Goal: Task Accomplishment & Management: Manage account settings

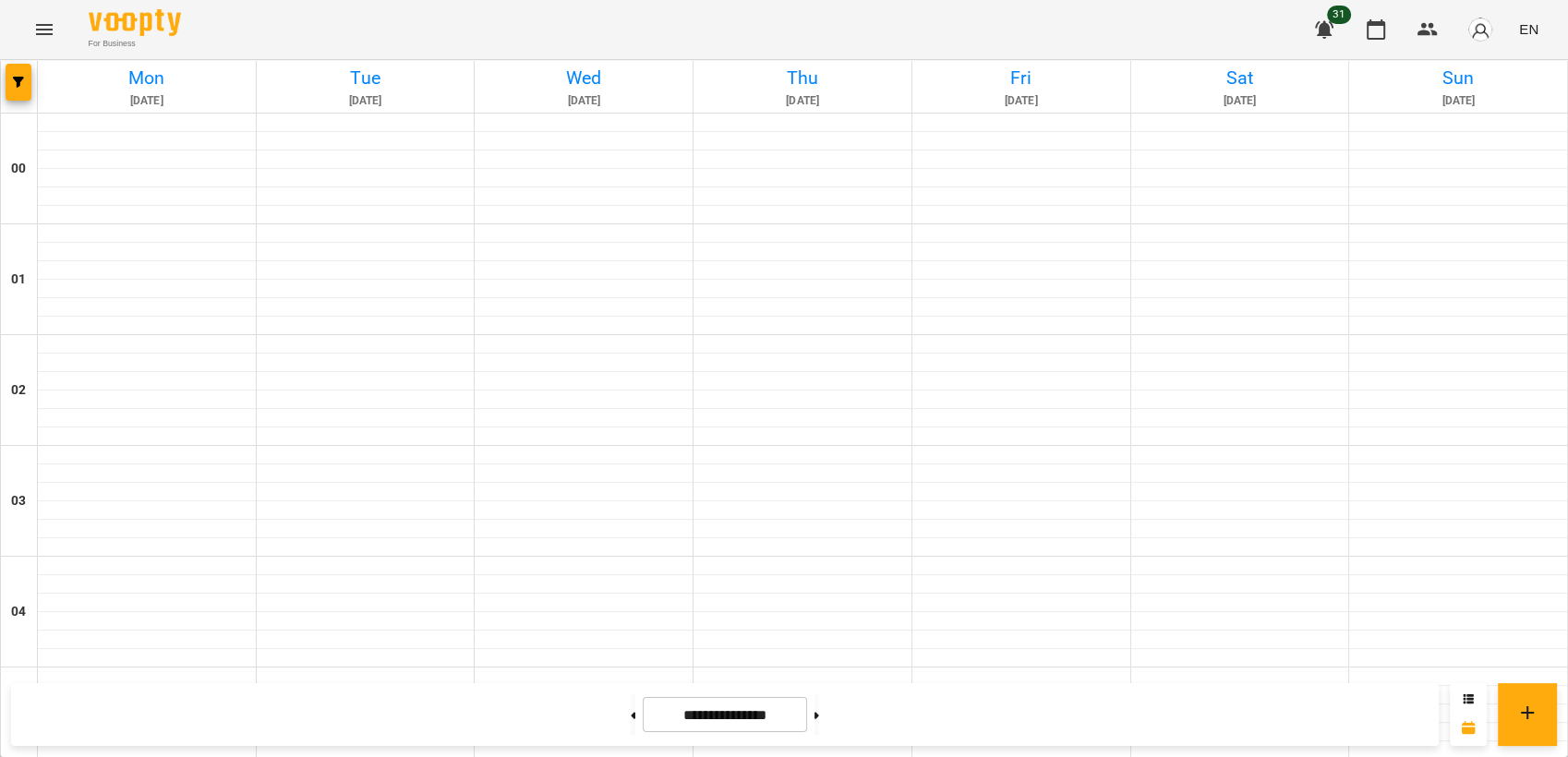
scroll to position [1333, 0]
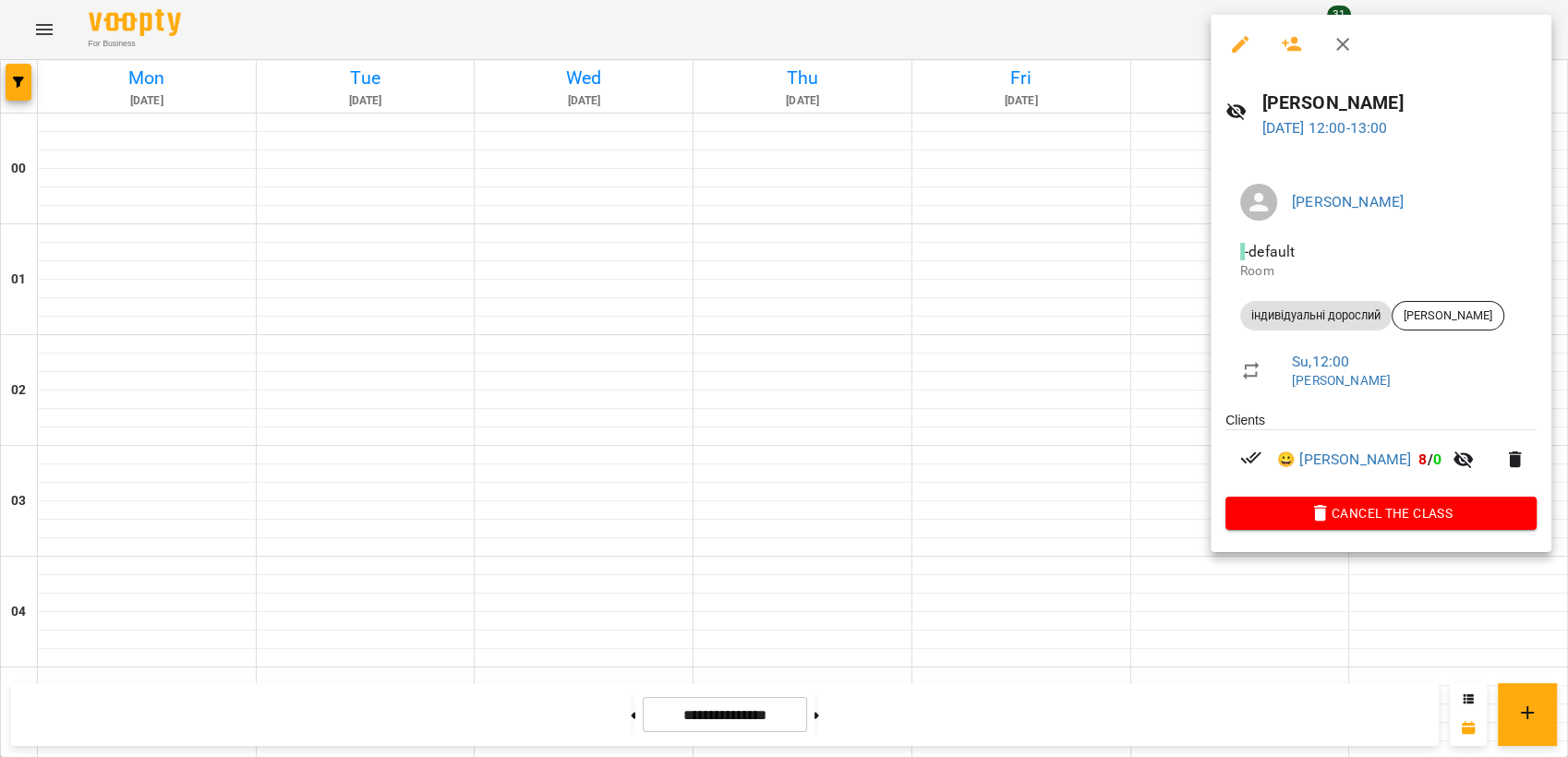
click at [966, 267] on div at bounding box center [784, 378] width 1568 height 757
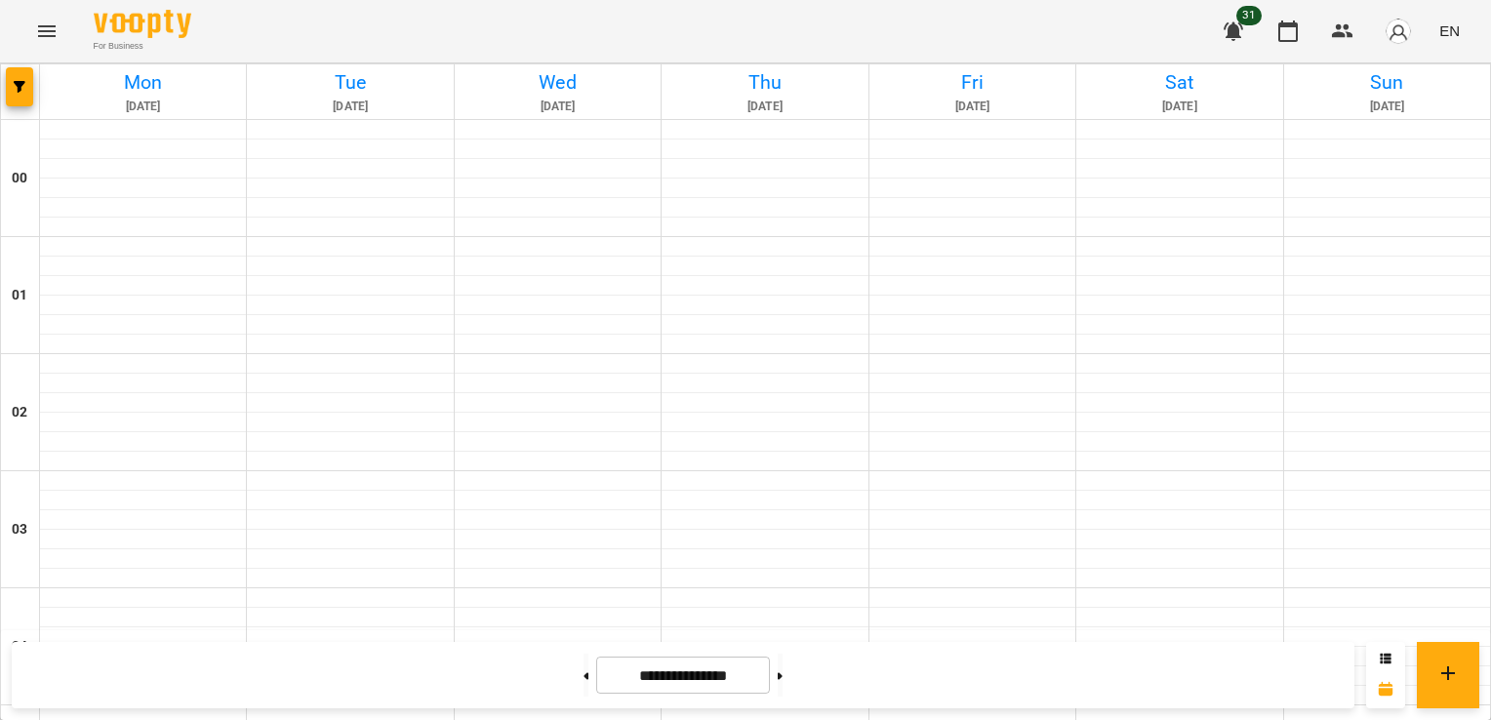
scroll to position [1734, 0]
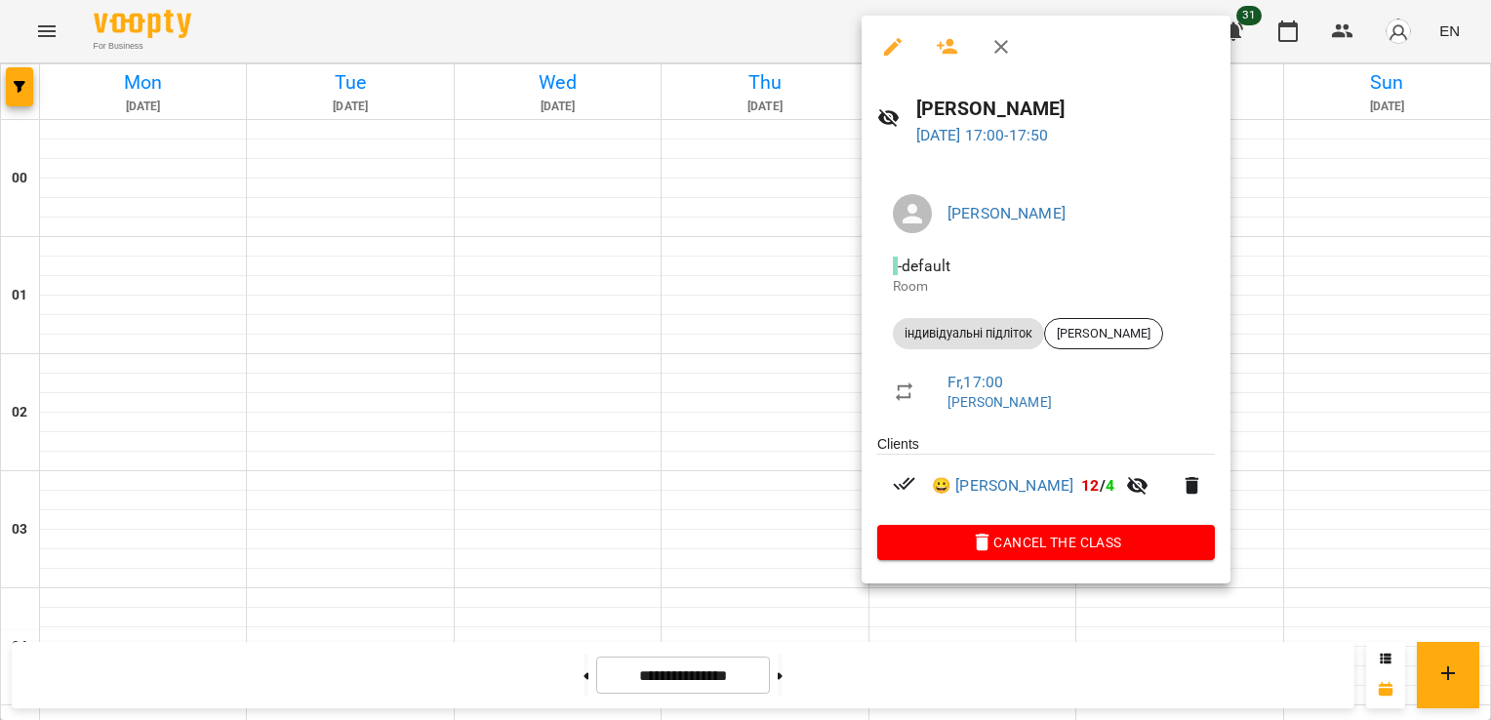
click at [1288, 414] on div at bounding box center [745, 360] width 1491 height 720
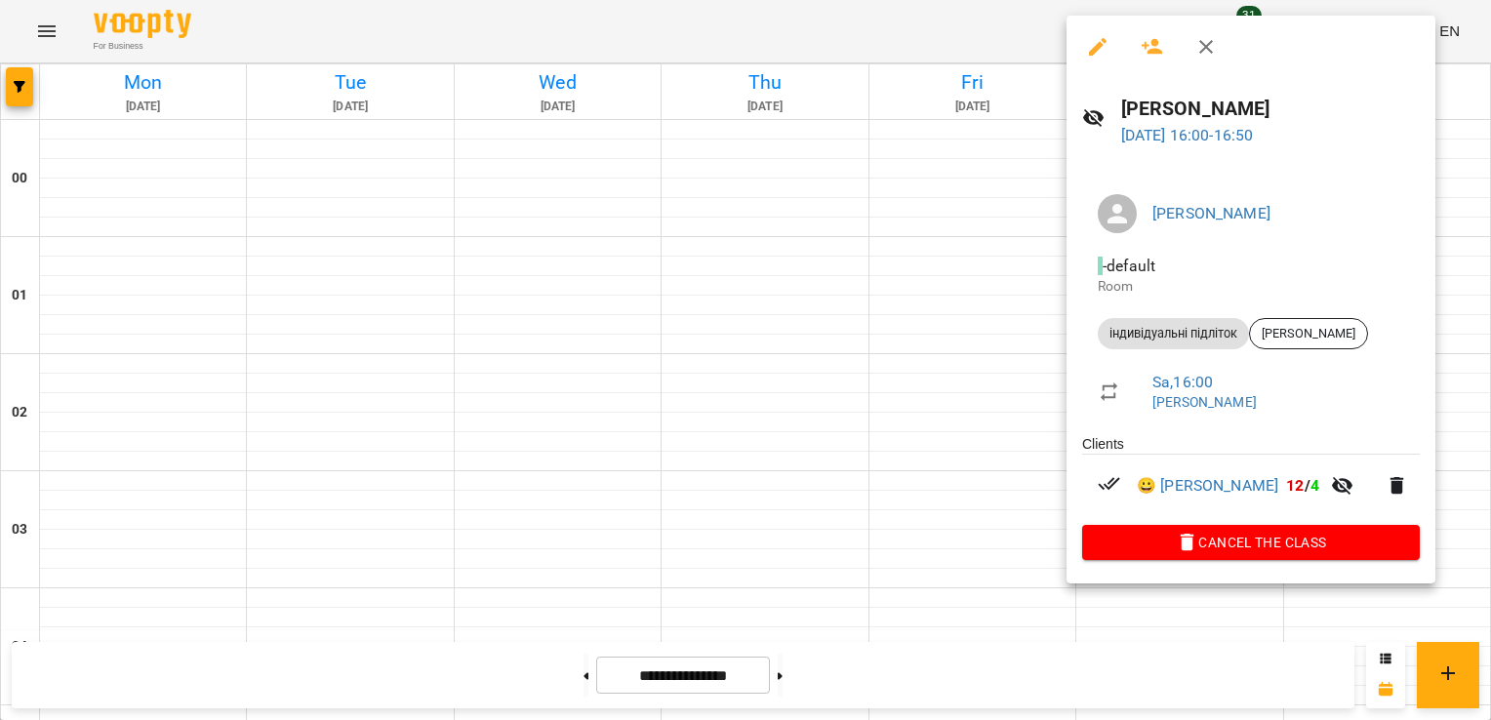
click at [777, 247] on div at bounding box center [745, 360] width 1491 height 720
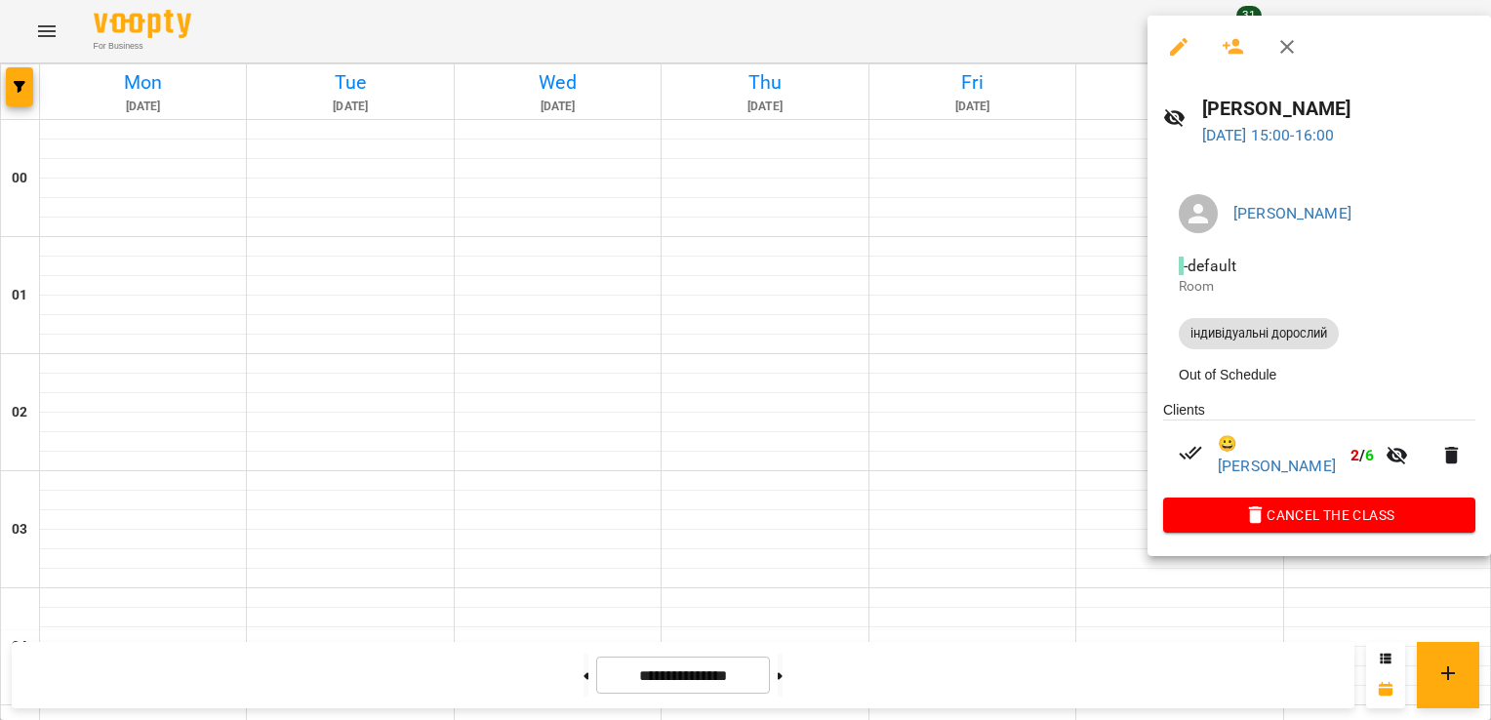
click at [868, 201] on div at bounding box center [745, 360] width 1491 height 720
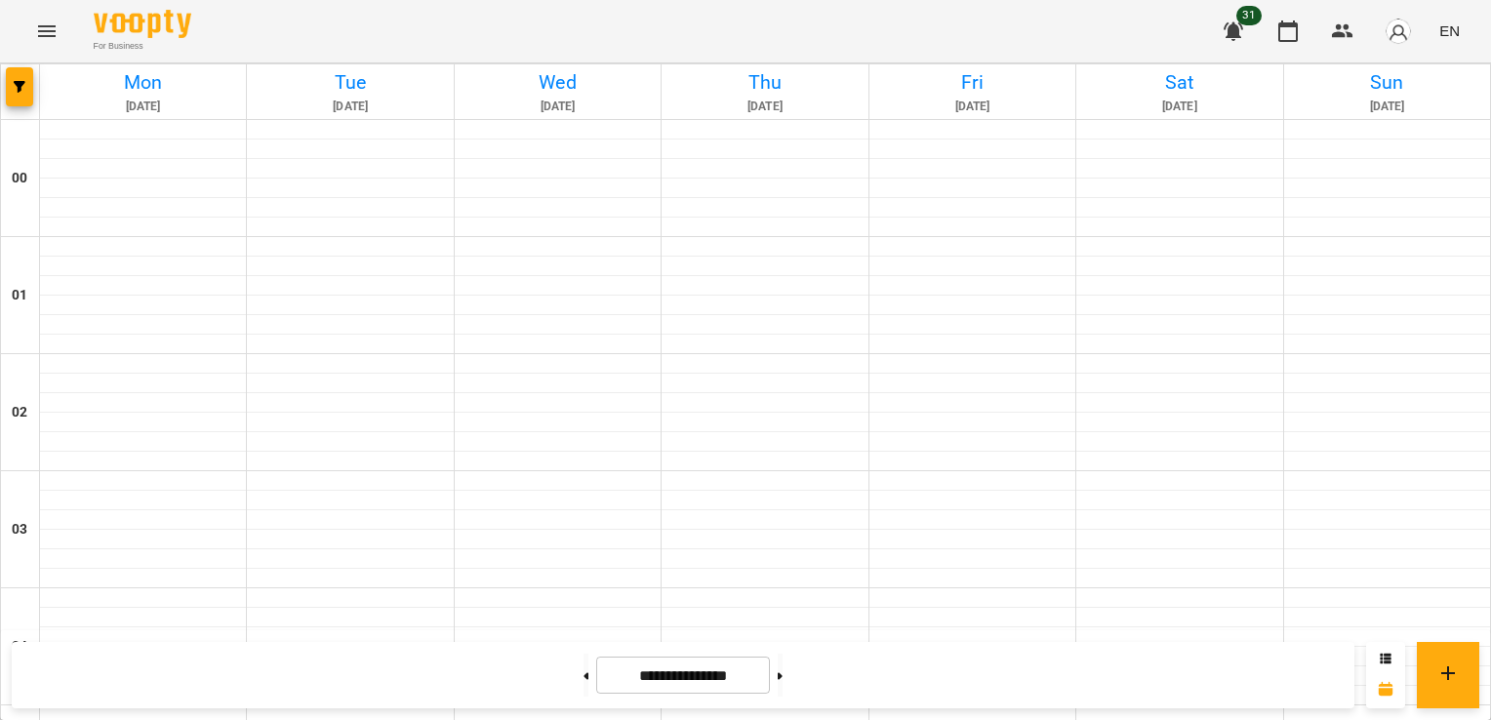
scroll to position [2180, 0]
click at [783, 681] on button at bounding box center [780, 675] width 5 height 43
type input "**********"
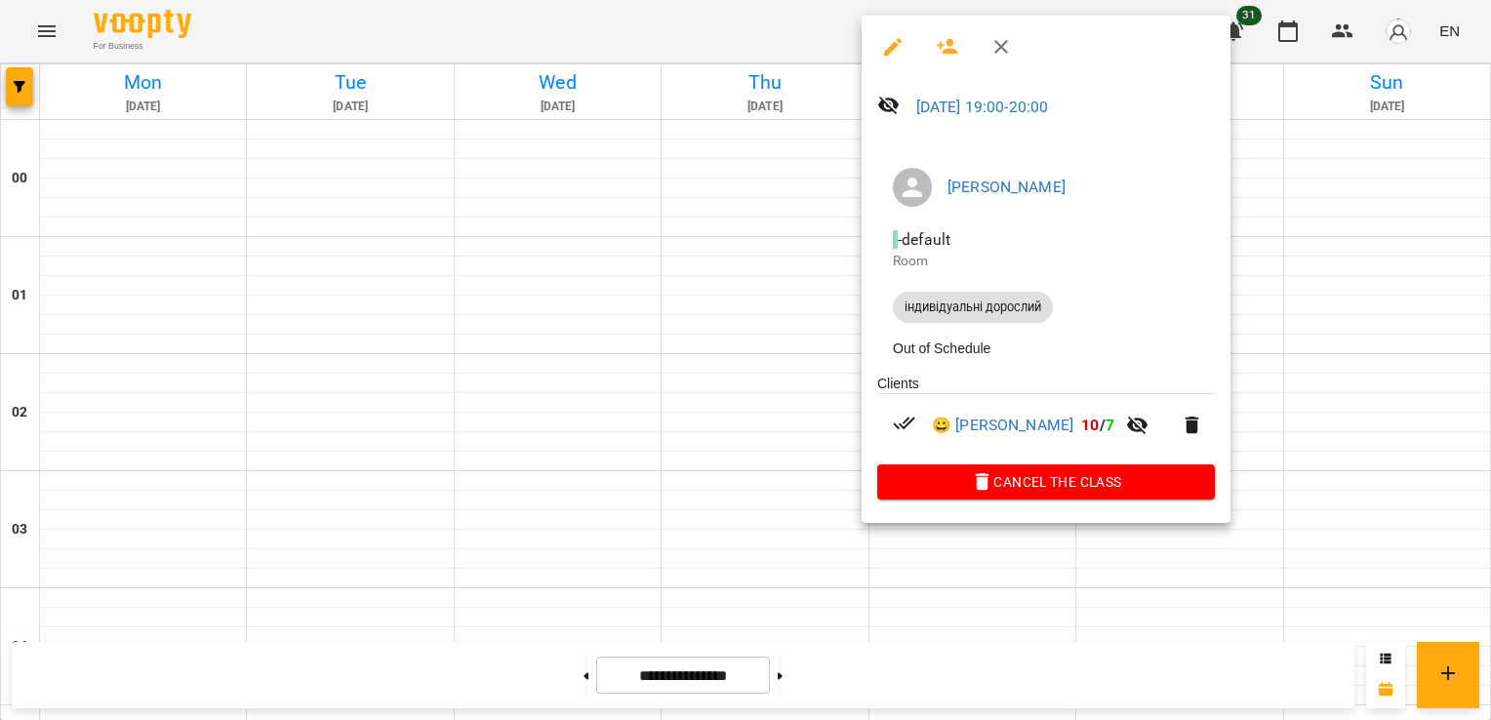
click at [769, 353] on div at bounding box center [745, 360] width 1491 height 720
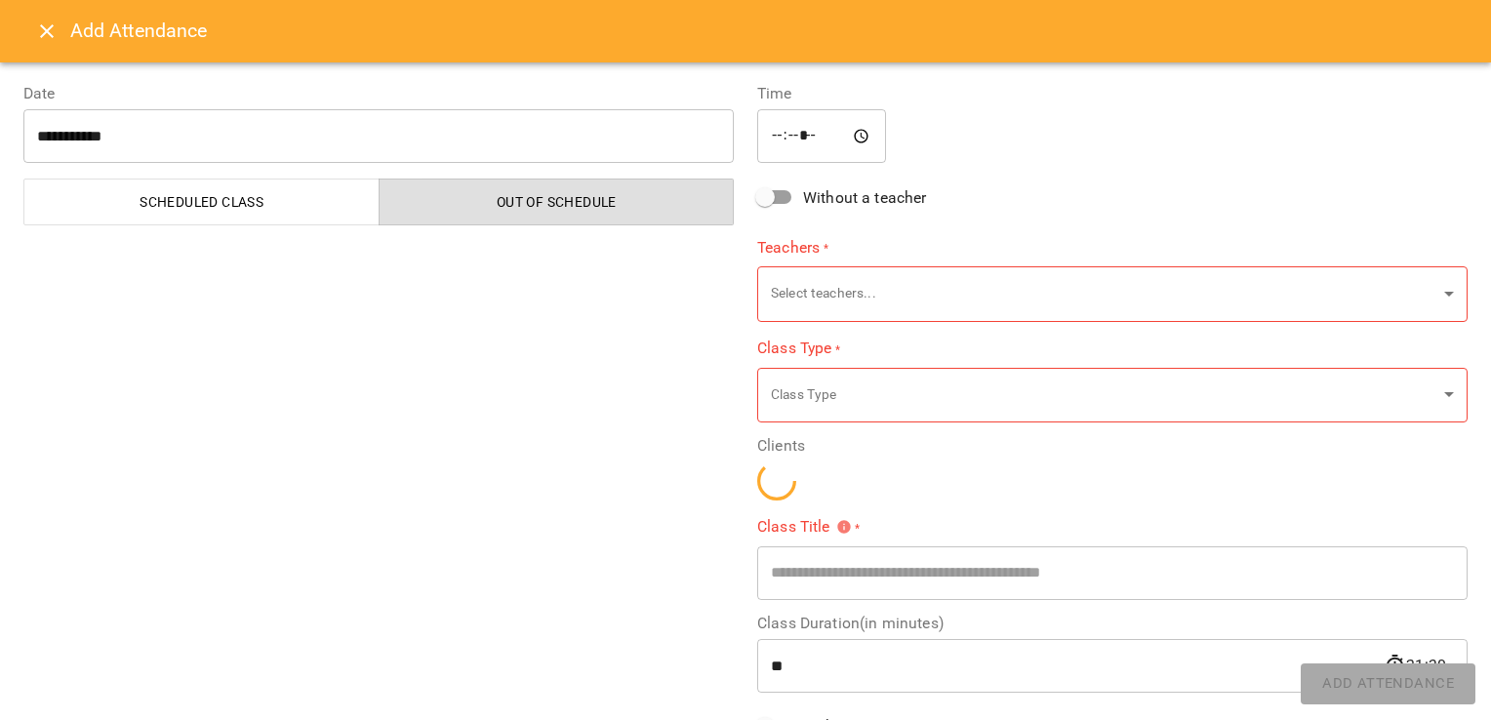
click at [1236, 357] on div "Time ***** ​ Without a teacher Teachers * Select teachers... ​ Class Type * Cla…" at bounding box center [1113, 469] width 734 height 820
type input "**********"
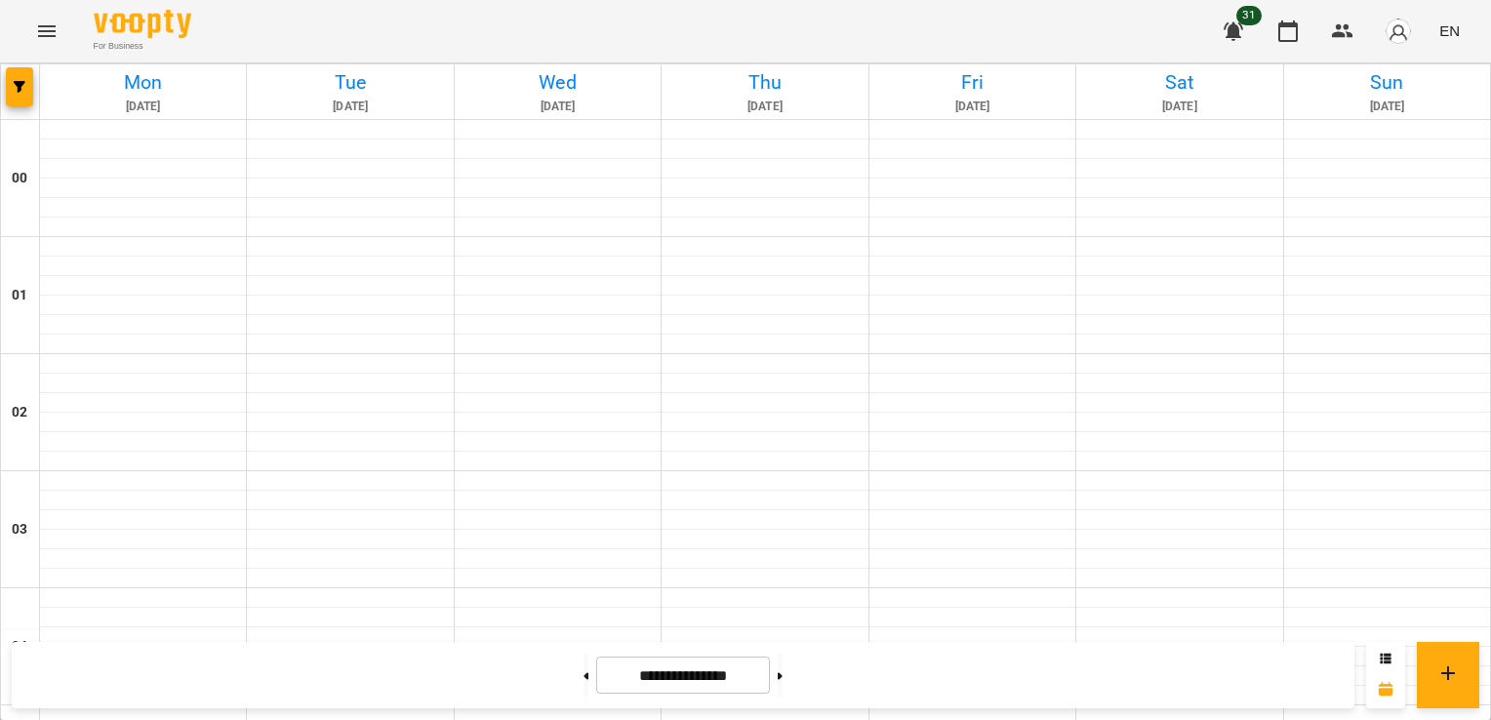
scroll to position [1756, 0]
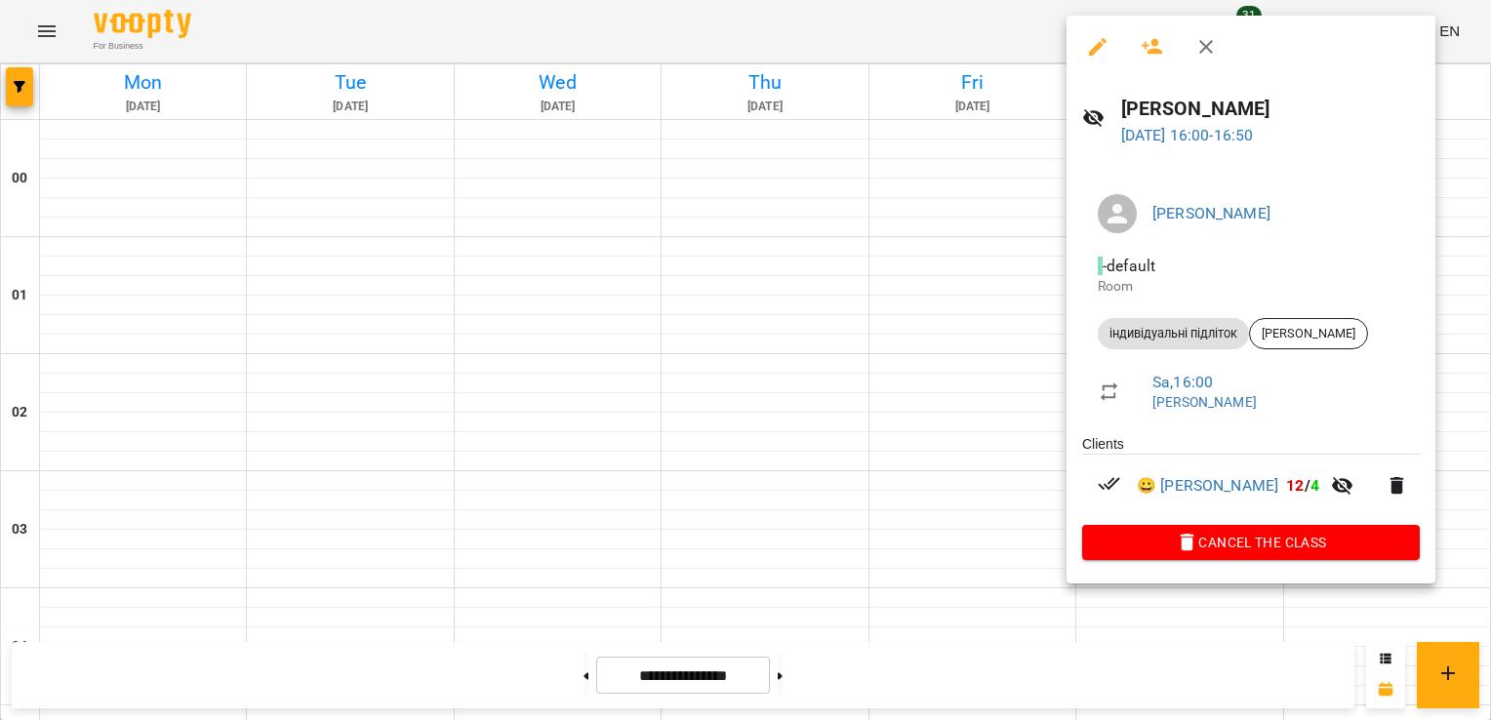
click at [819, 303] on div at bounding box center [745, 360] width 1491 height 720
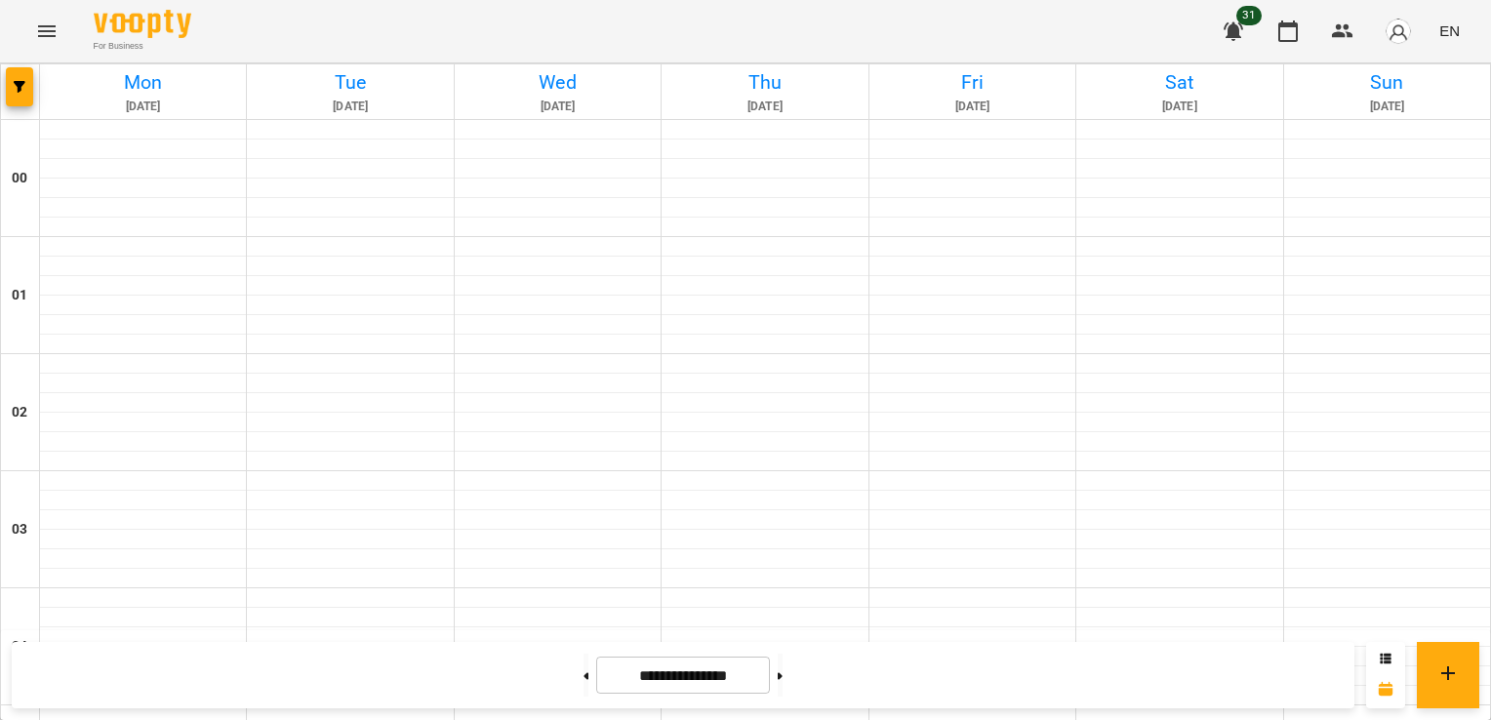
scroll to position [2147, 0]
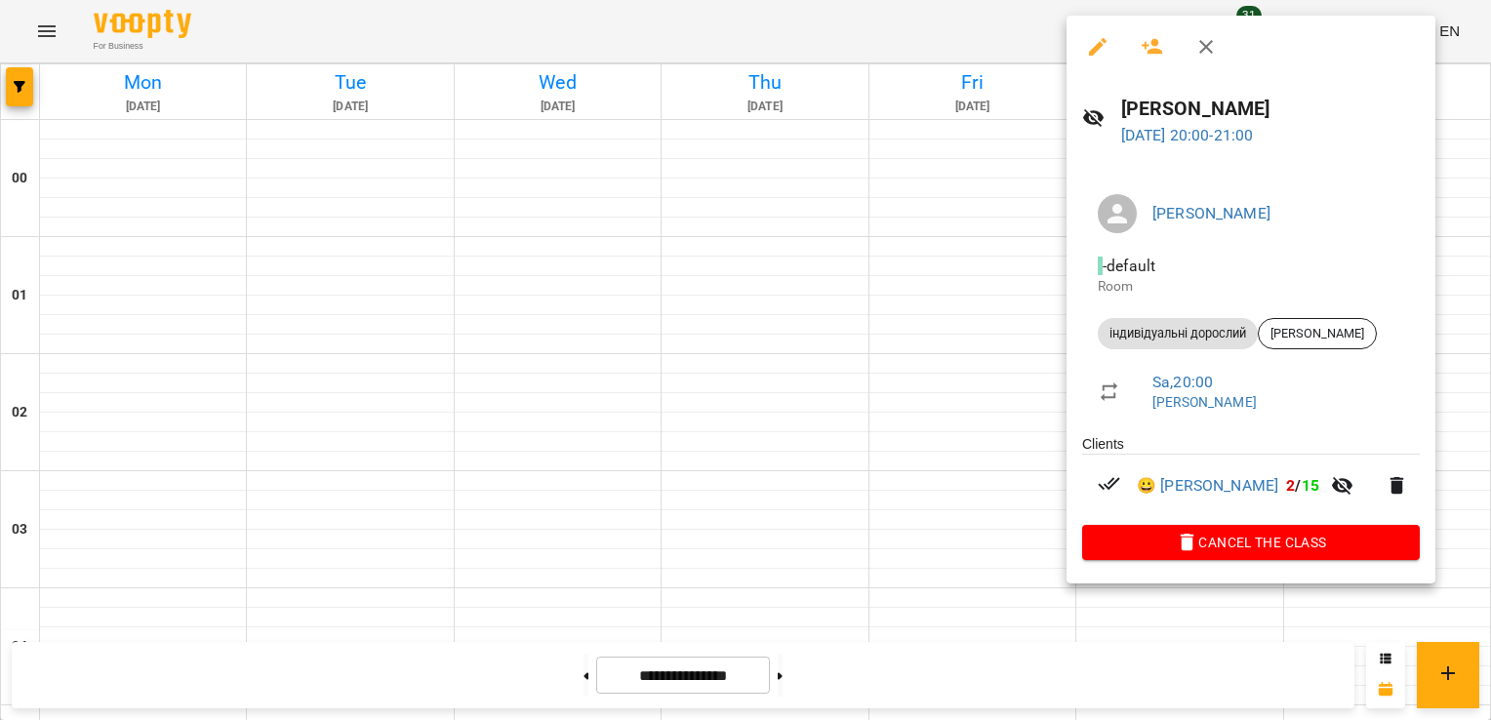
click at [921, 398] on div at bounding box center [745, 360] width 1491 height 720
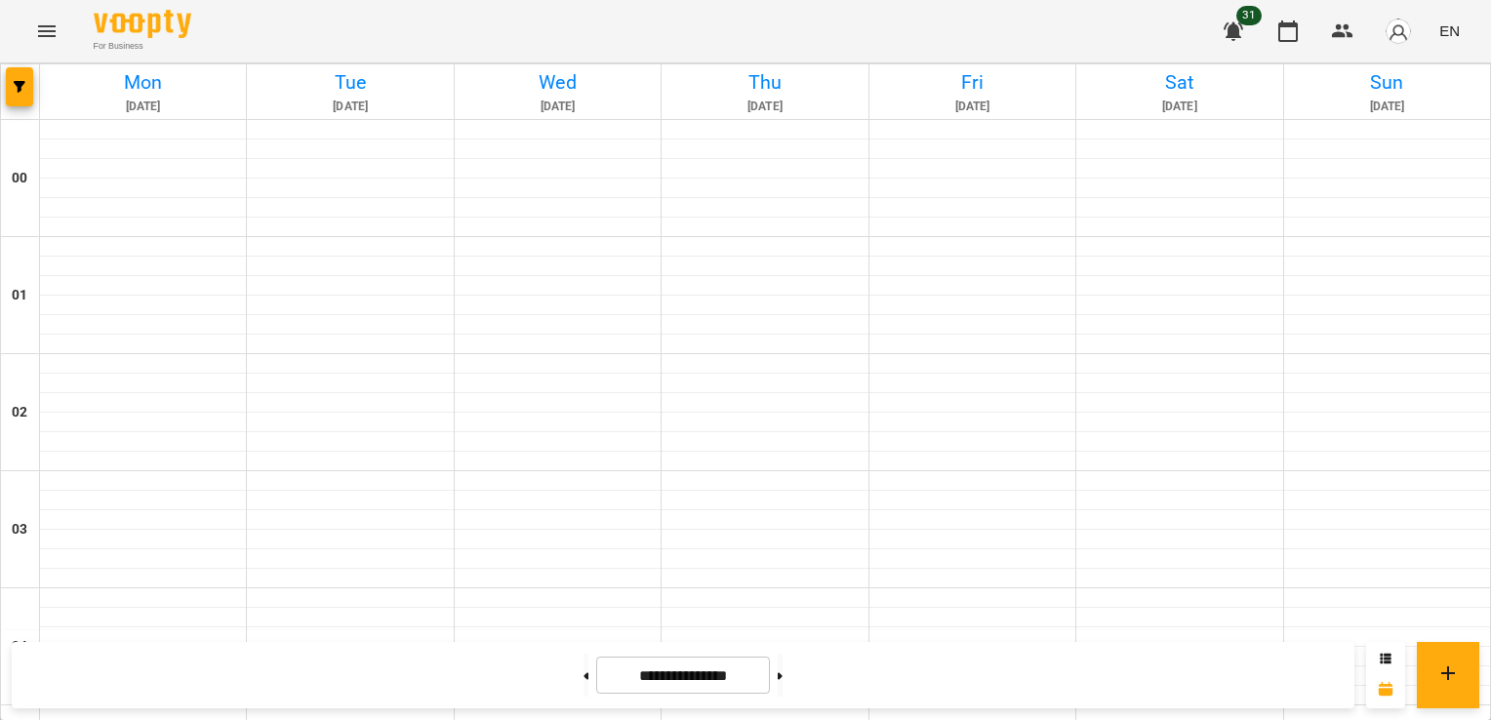
scroll to position [2049, 0]
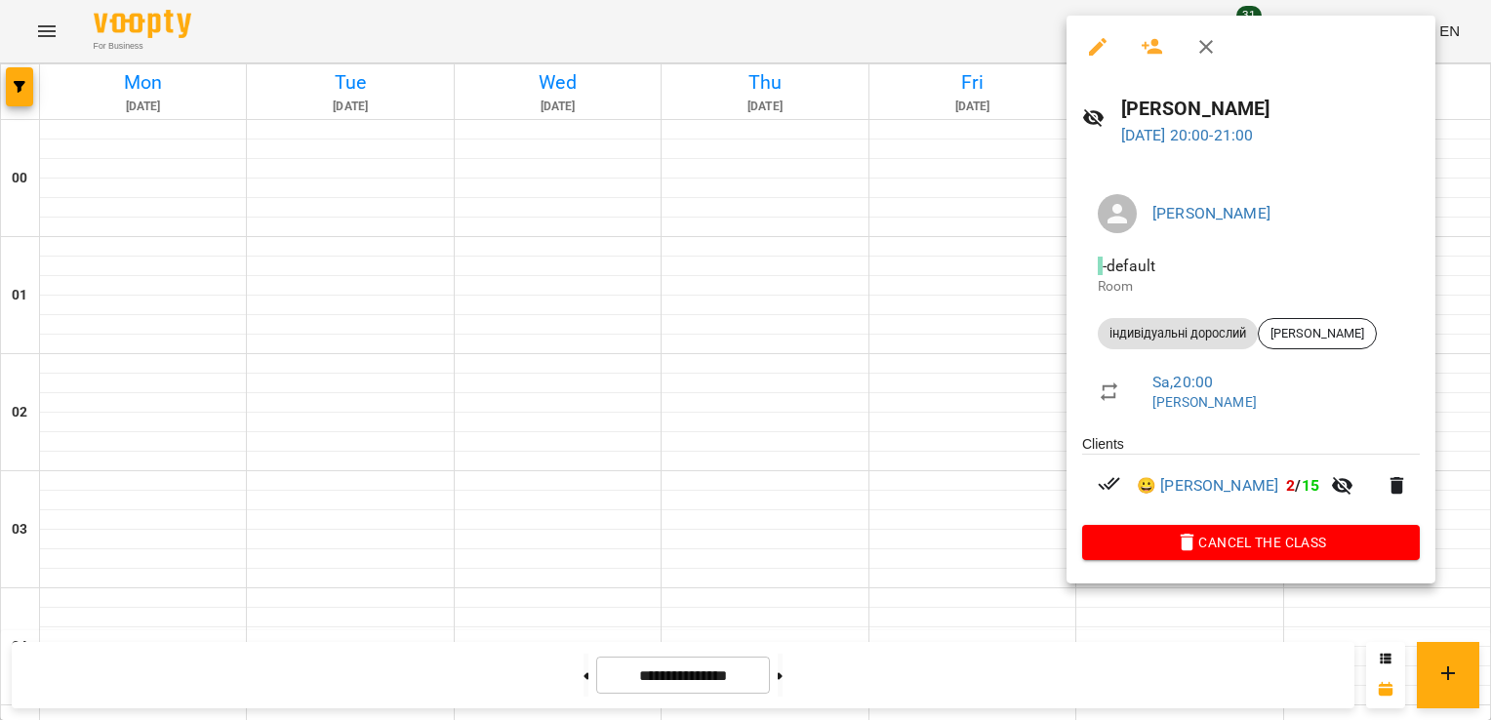
click at [962, 479] on div at bounding box center [745, 360] width 1491 height 720
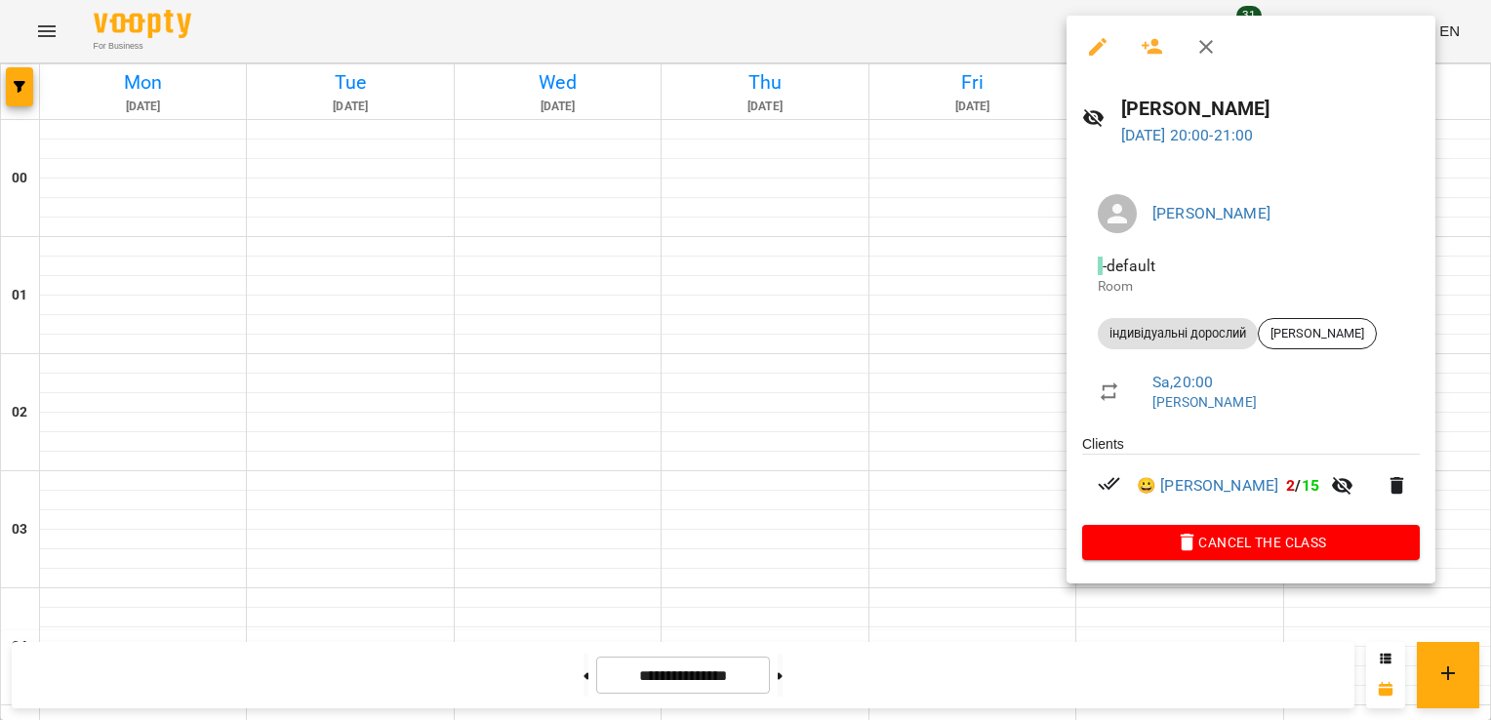
click at [950, 490] on div at bounding box center [745, 360] width 1491 height 720
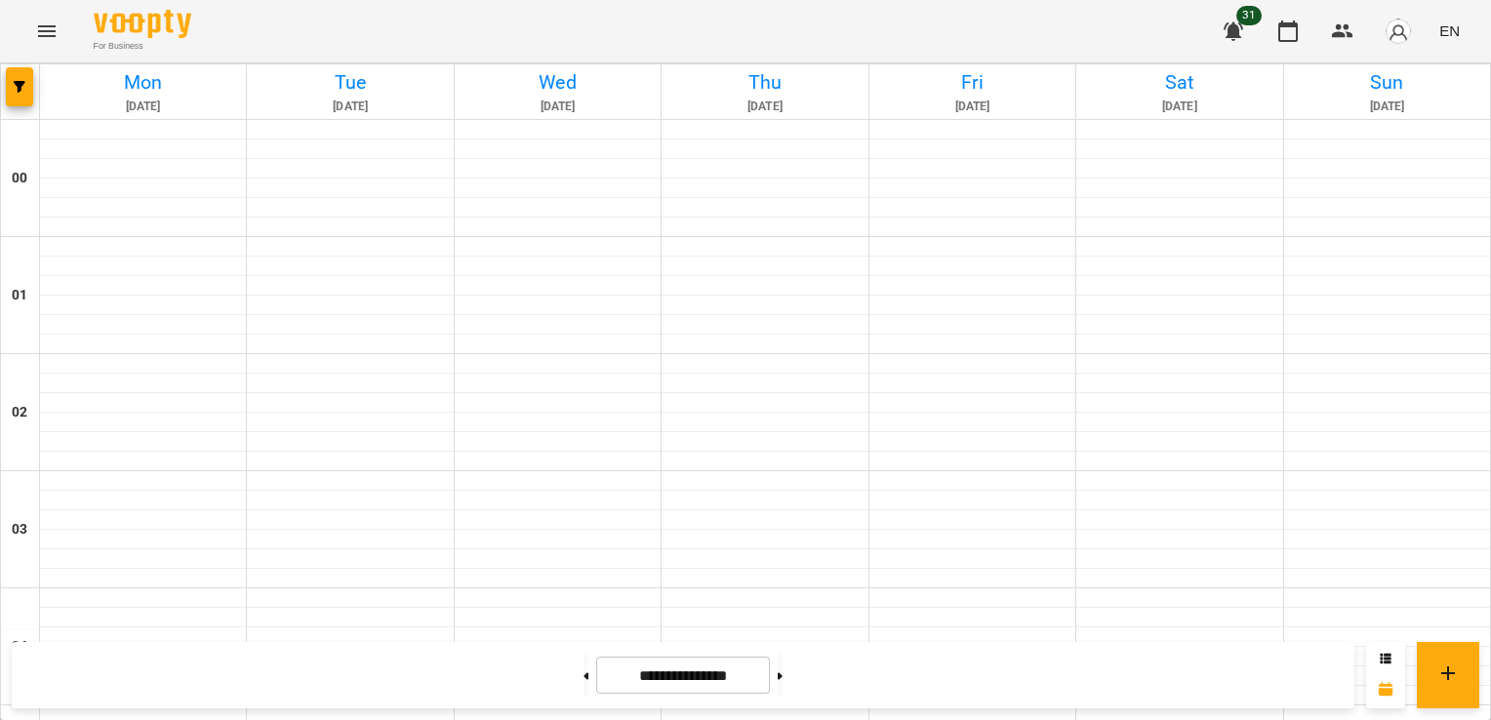
scroll to position [1269, 0]
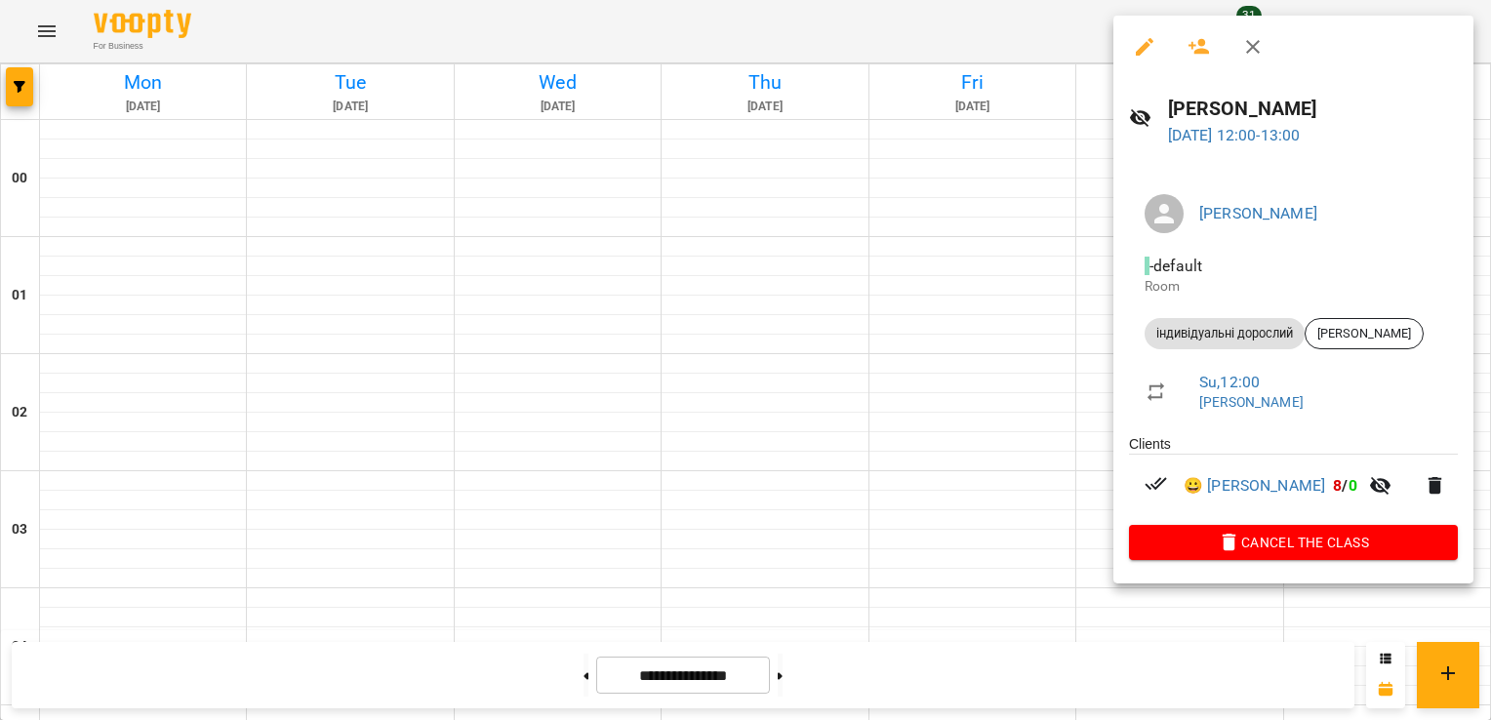
click at [933, 332] on div at bounding box center [745, 360] width 1491 height 720
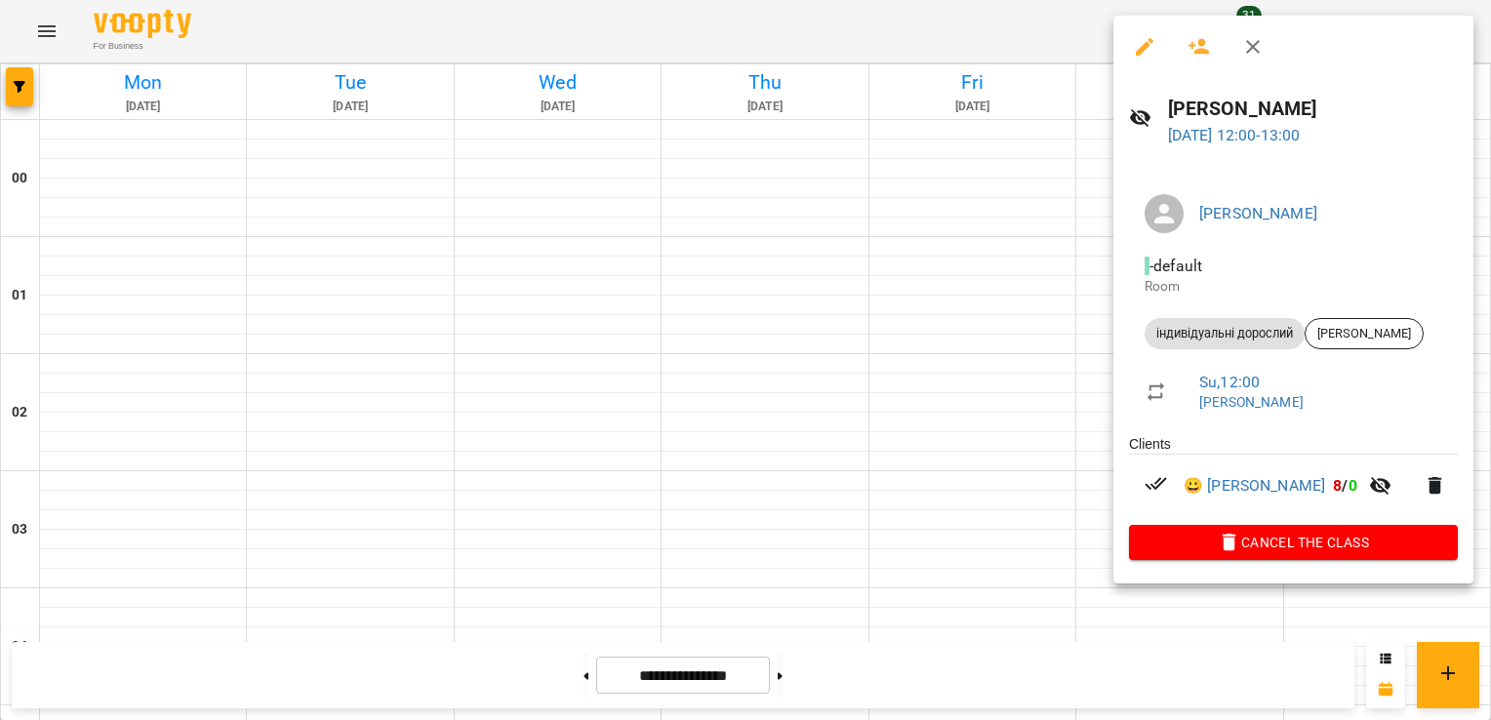
click at [933, 464] on div at bounding box center [745, 360] width 1491 height 720
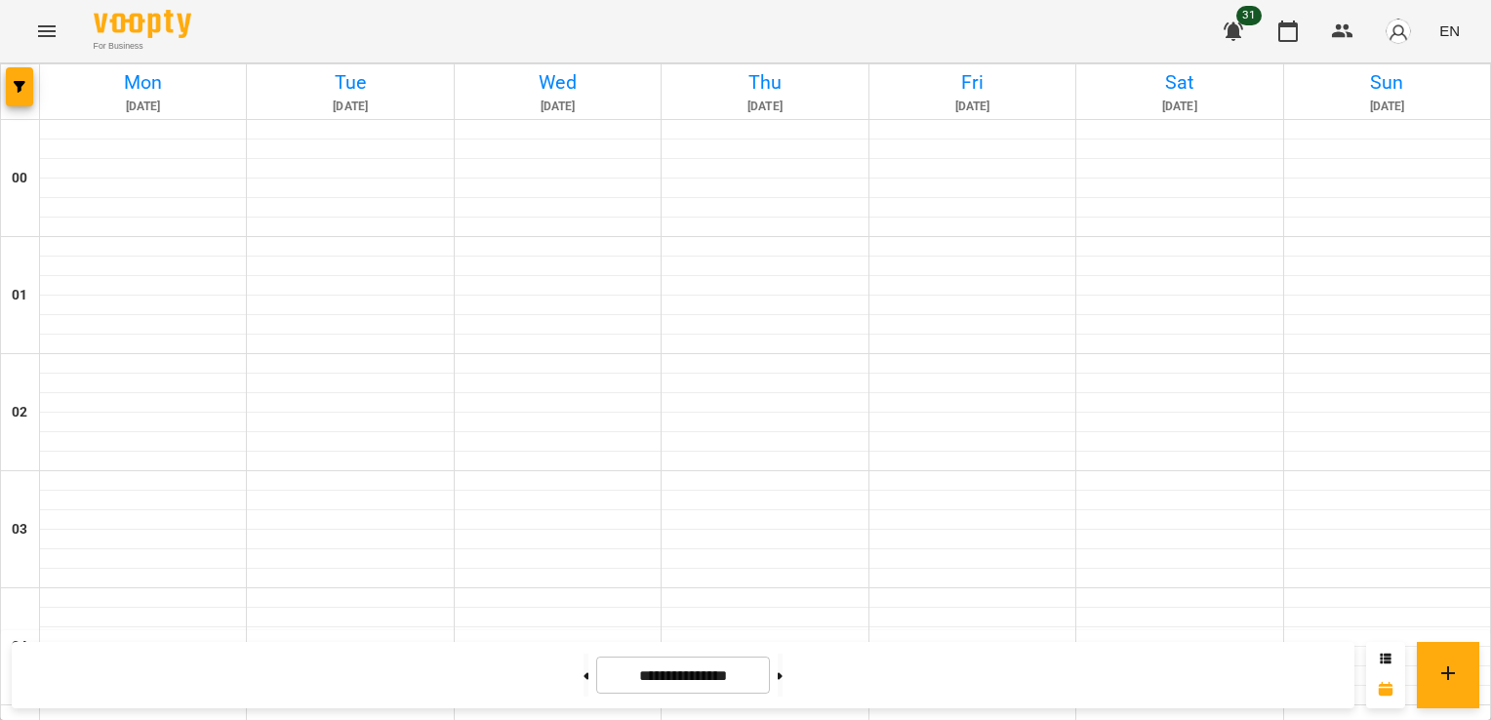
scroll to position [2180, 0]
click at [783, 673] on button at bounding box center [780, 675] width 5 height 43
type input "**********"
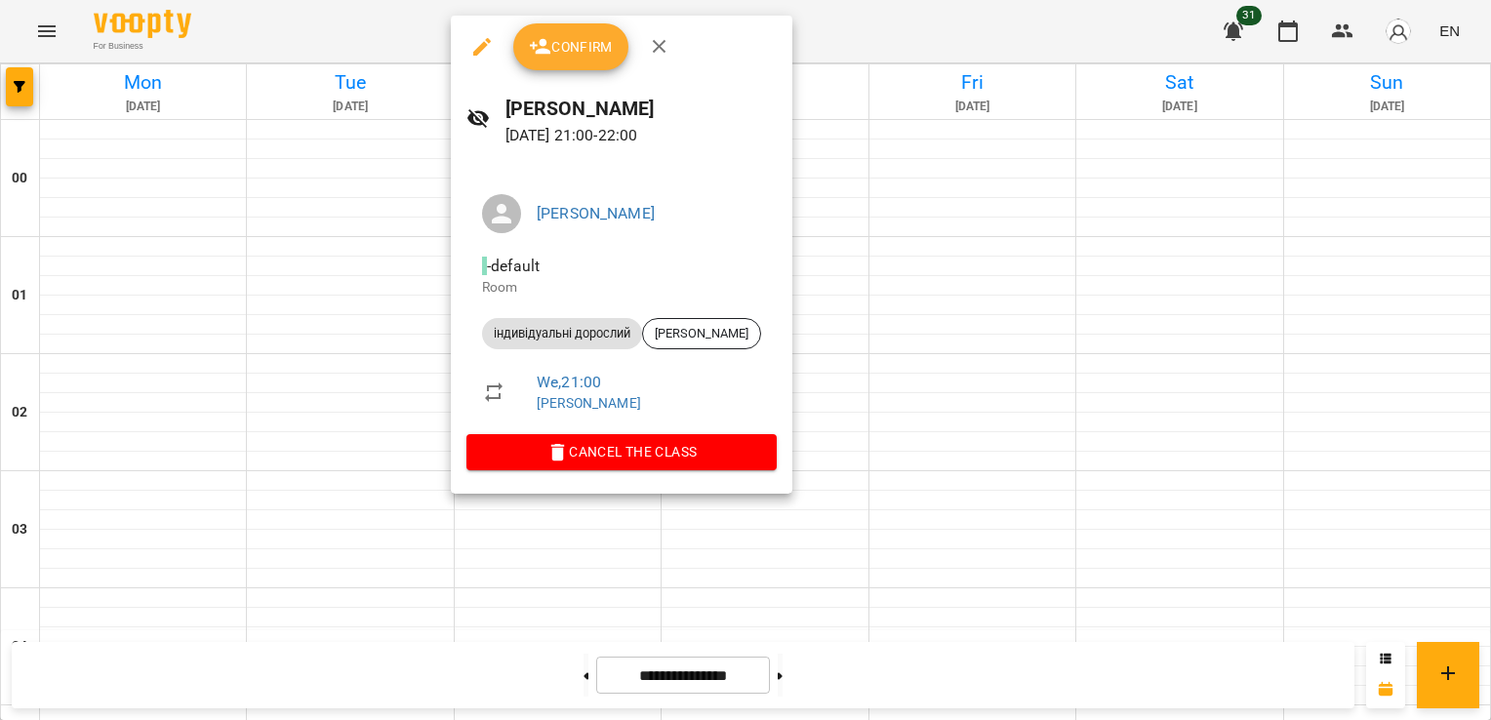
click at [600, 47] on span "Confirm" at bounding box center [571, 46] width 84 height 23
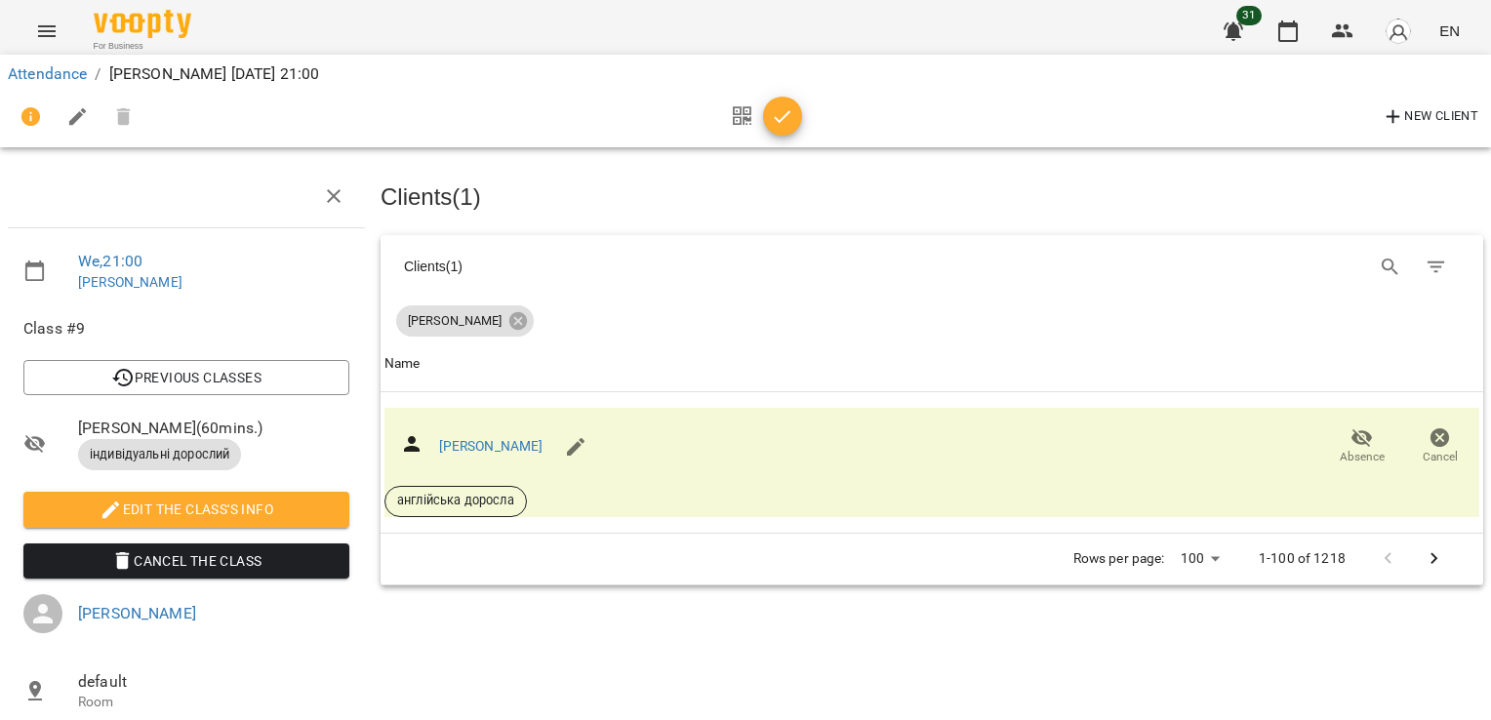
scroll to position [94, 0]
click at [795, 111] on span "button" at bounding box center [782, 116] width 39 height 23
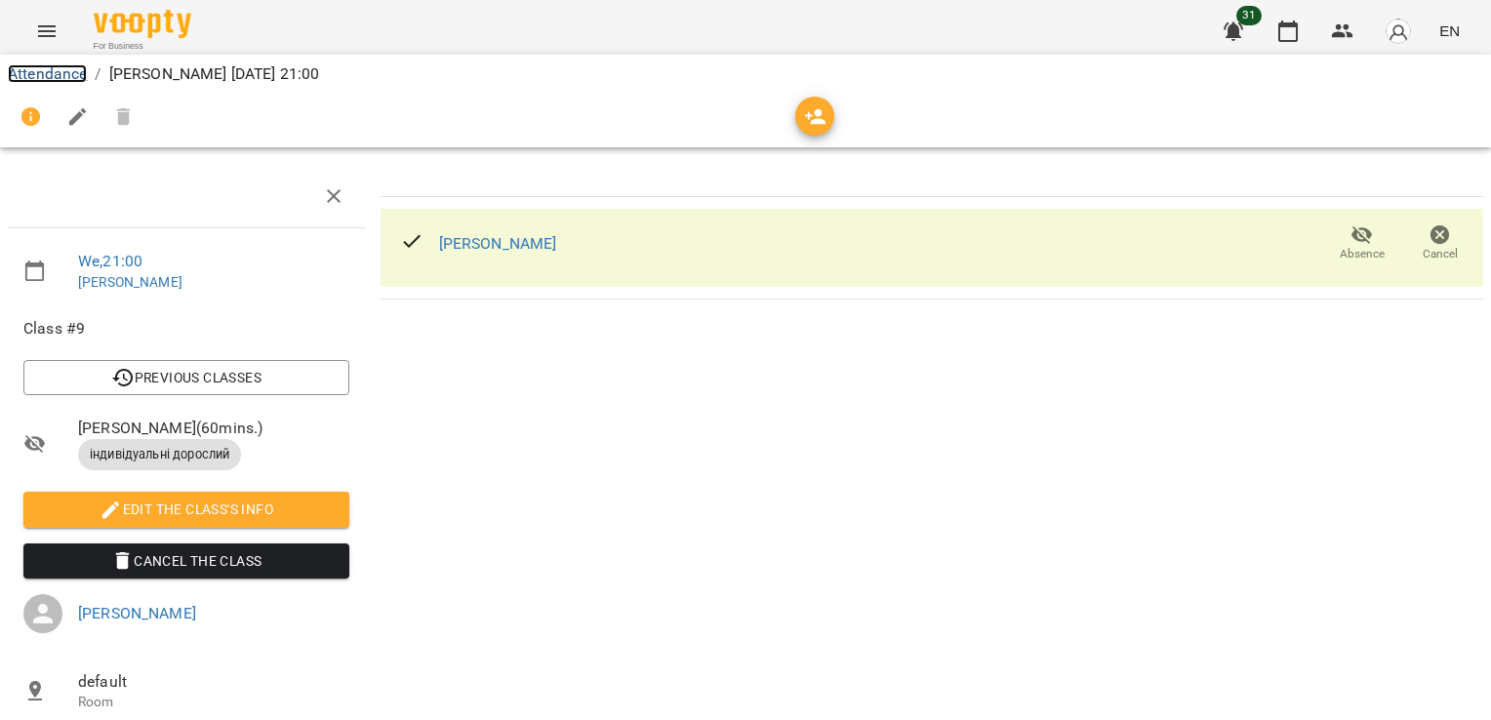
click at [62, 71] on link "Attendance" at bounding box center [47, 73] width 79 height 19
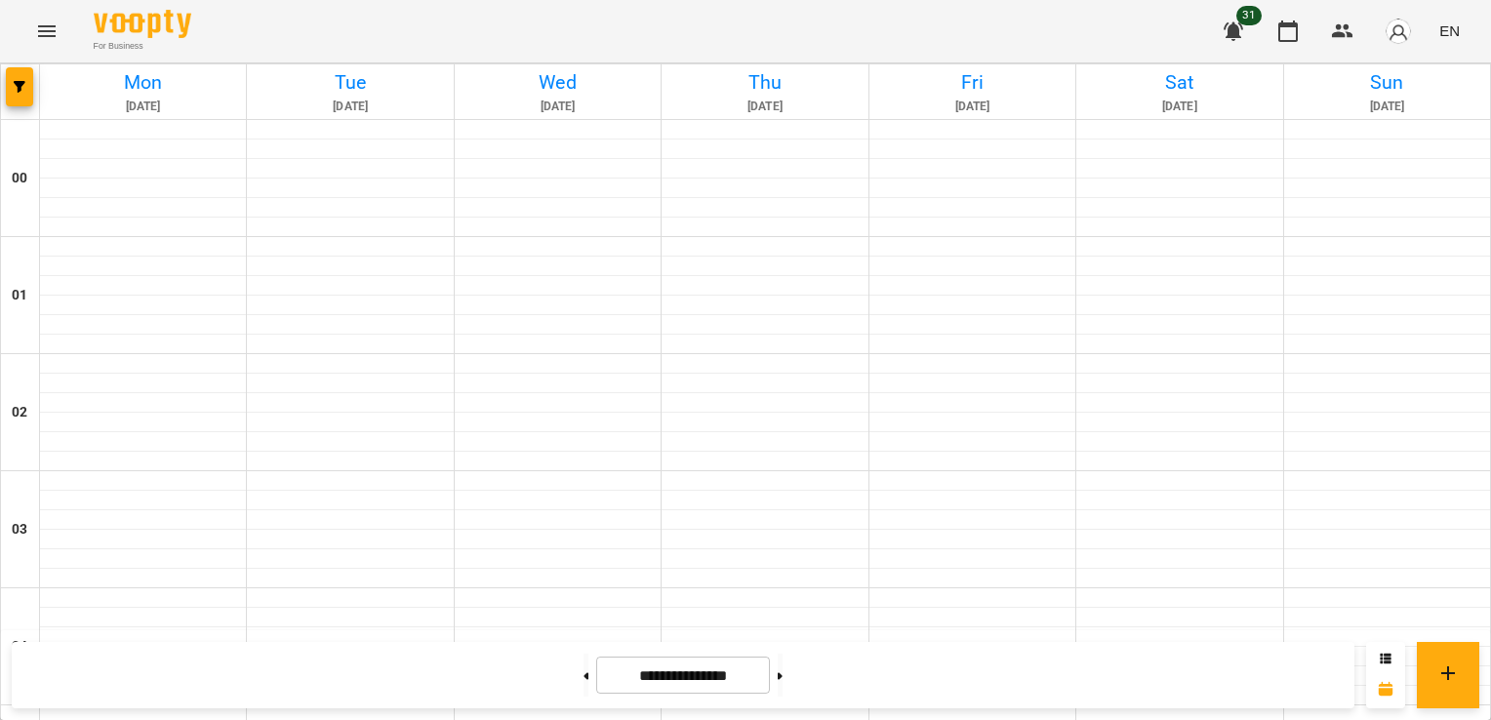
scroll to position [1790, 0]
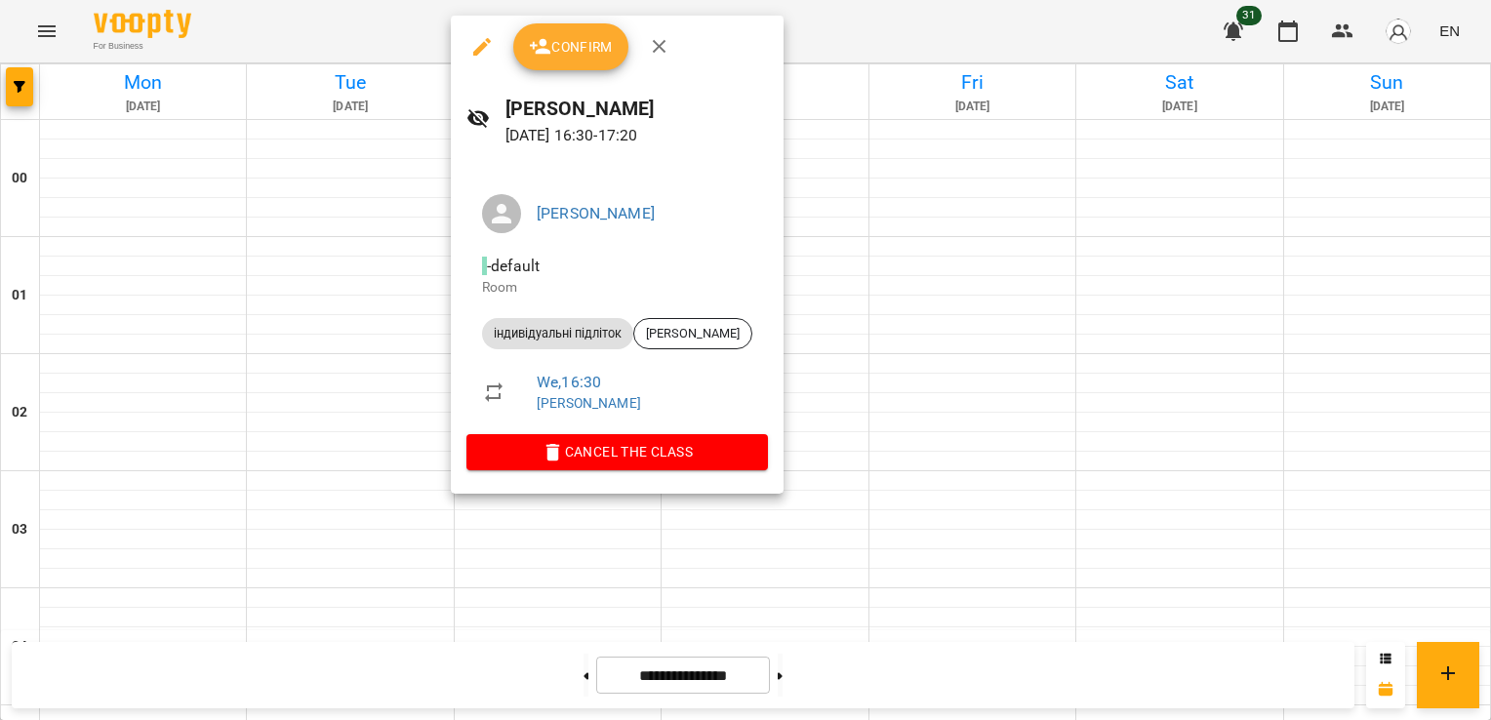
click at [562, 55] on span "Confirm" at bounding box center [571, 46] width 84 height 23
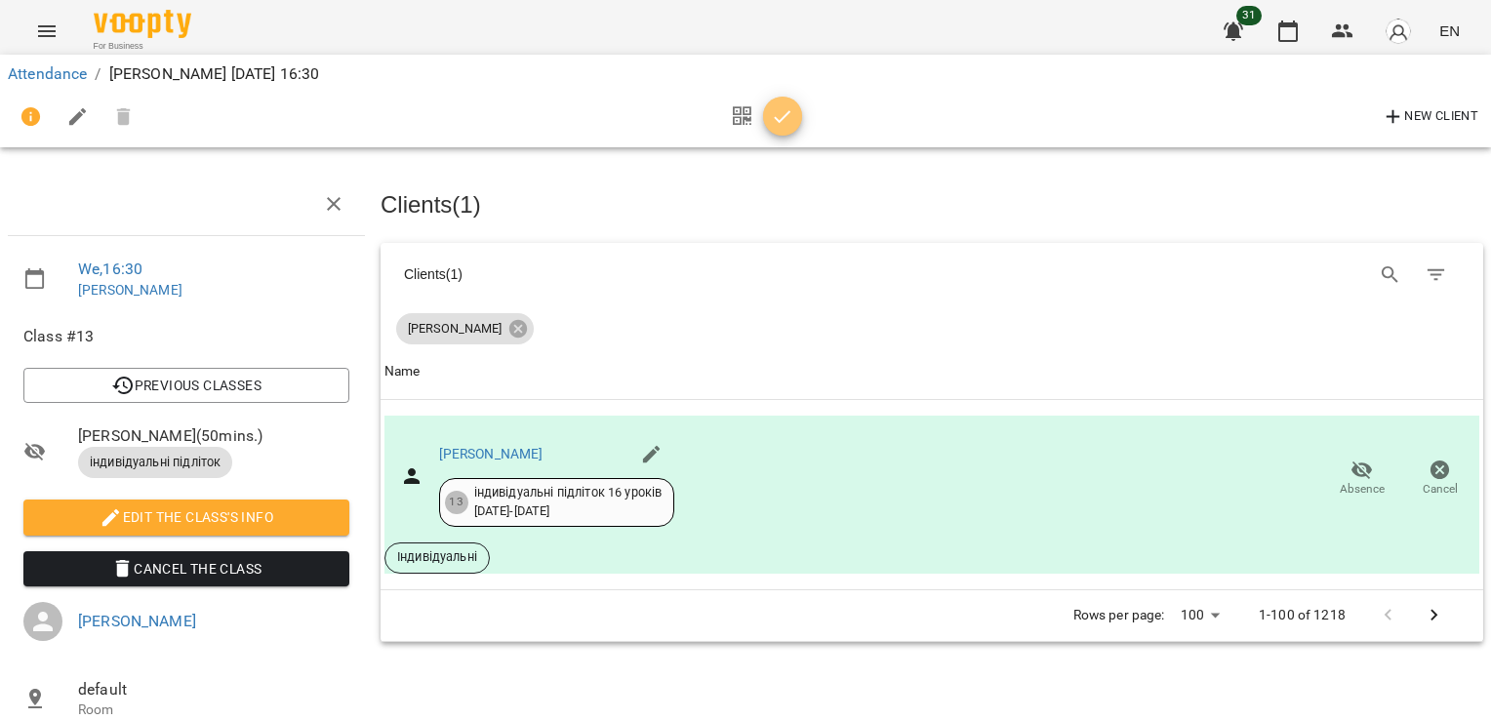
click at [784, 115] on icon "button" at bounding box center [783, 116] width 17 height 13
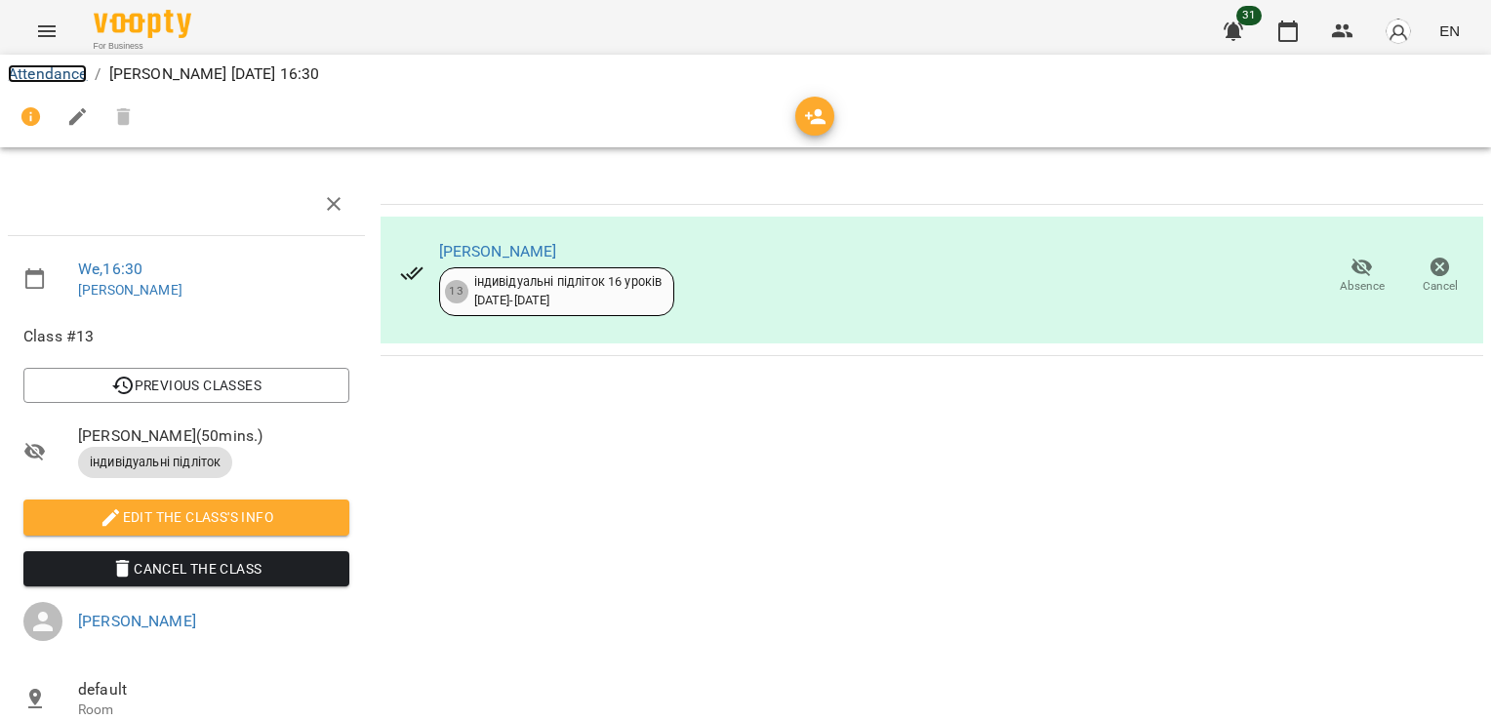
click at [59, 68] on link "Attendance" at bounding box center [47, 73] width 79 height 19
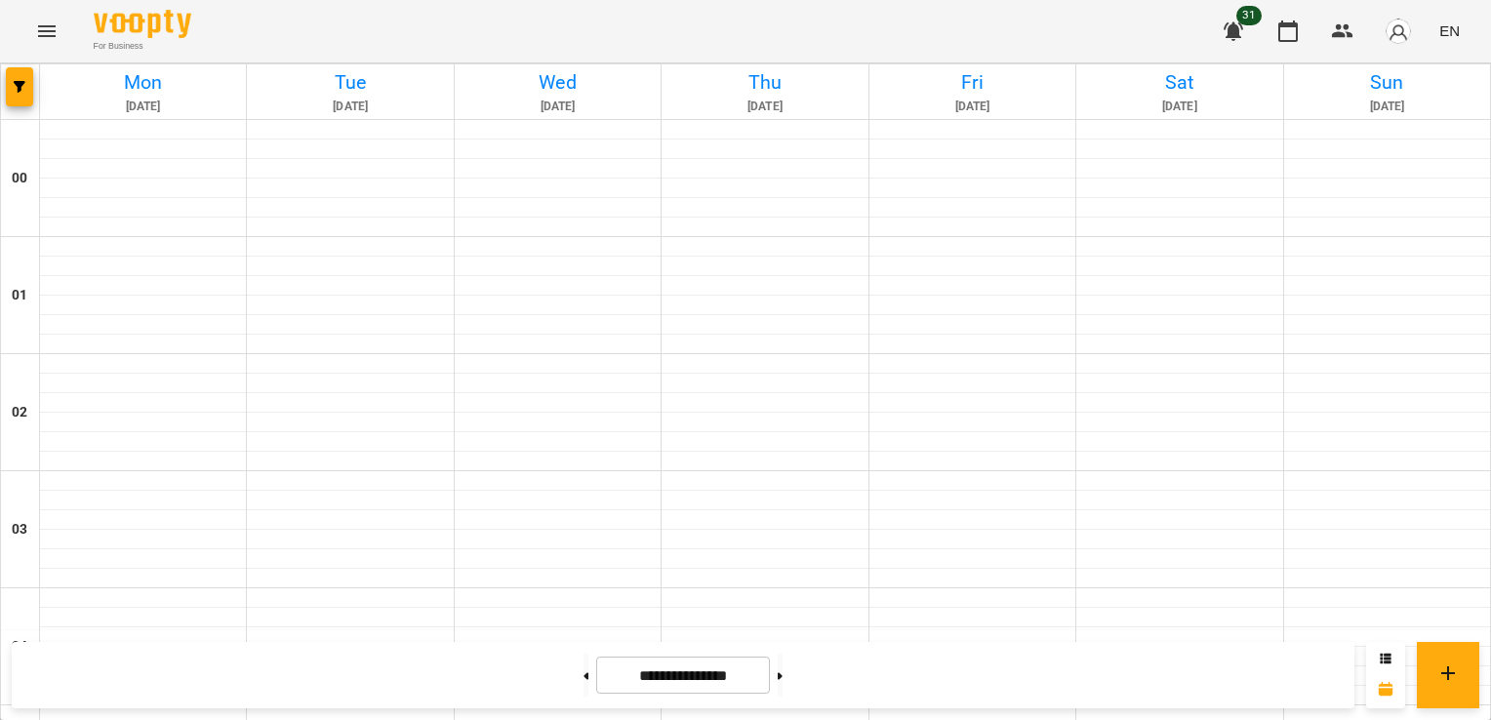
scroll to position [1952, 0]
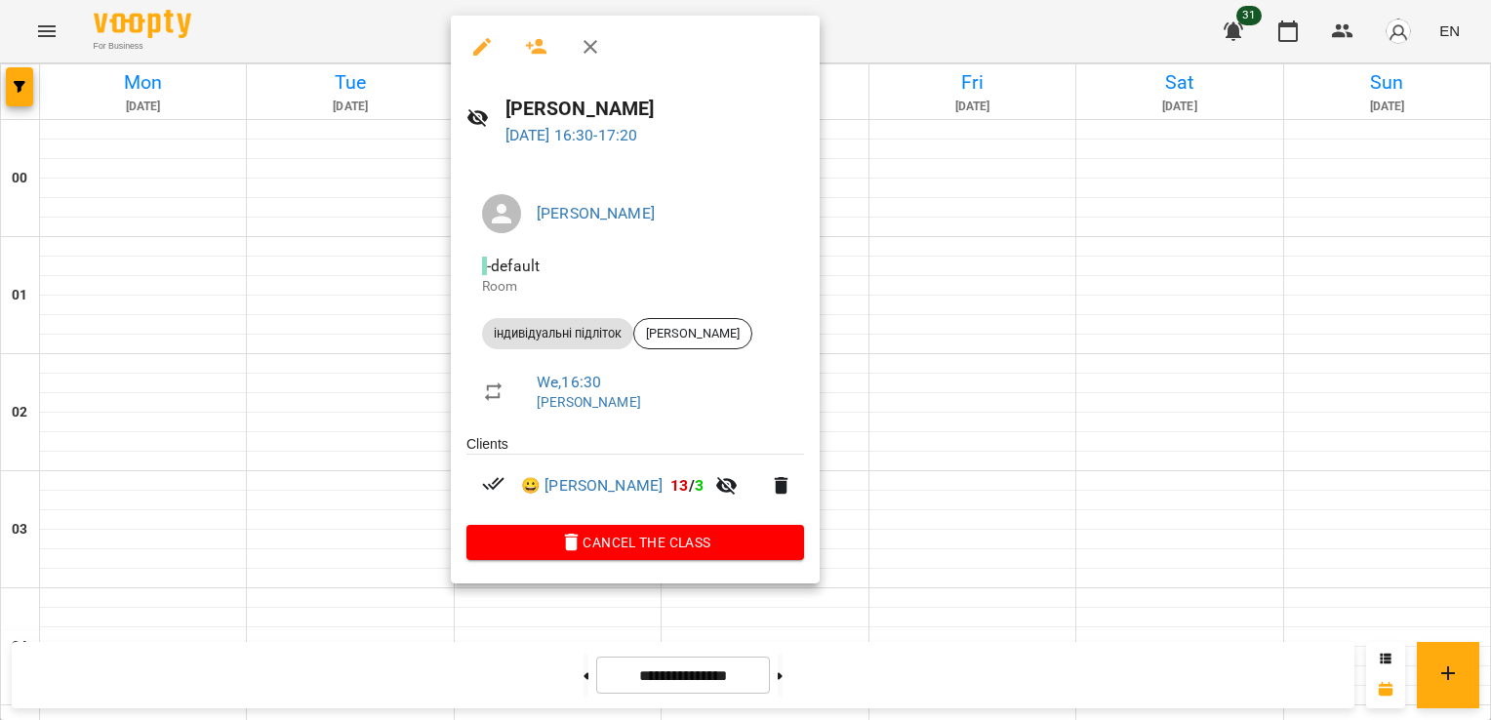
click at [917, 135] on div at bounding box center [745, 360] width 1491 height 720
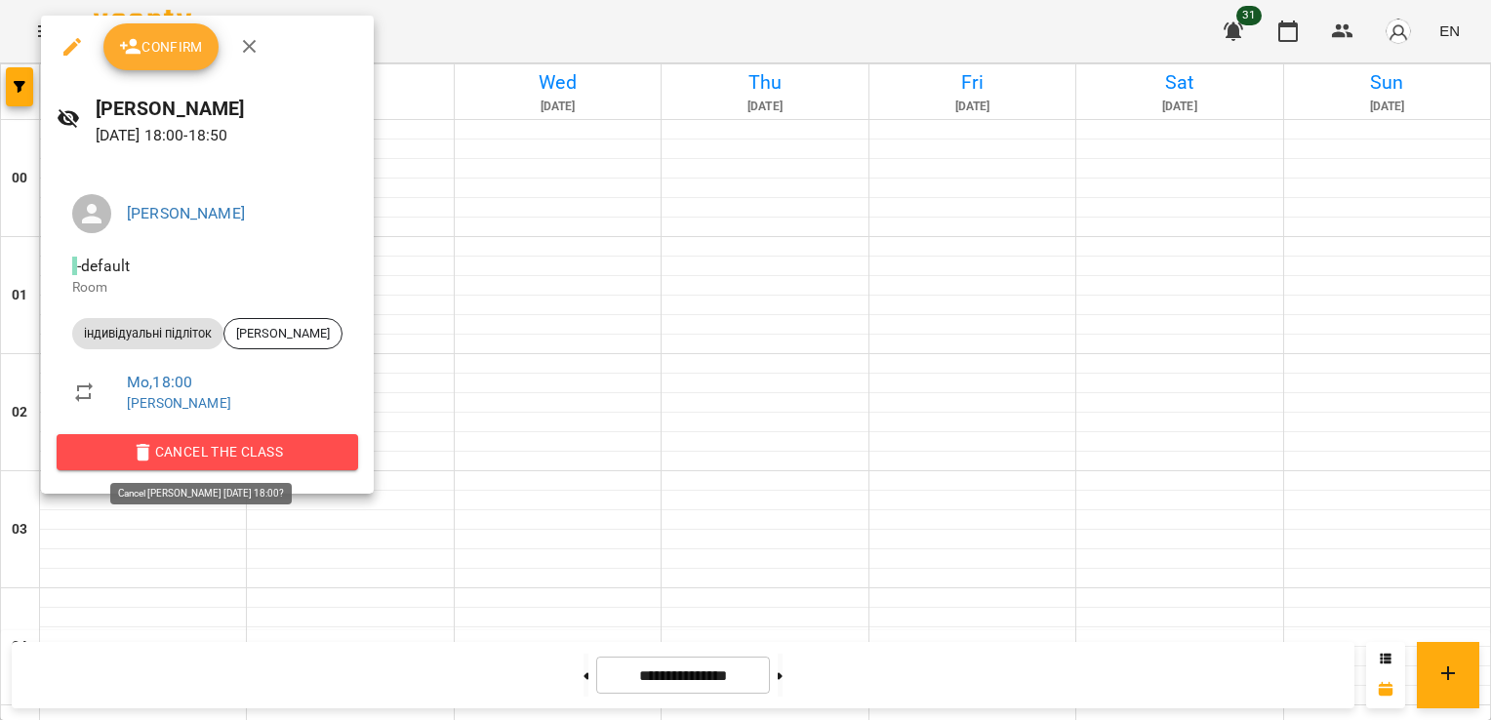
click at [358, 450] on button "Cancel the class" at bounding box center [208, 451] width 302 height 35
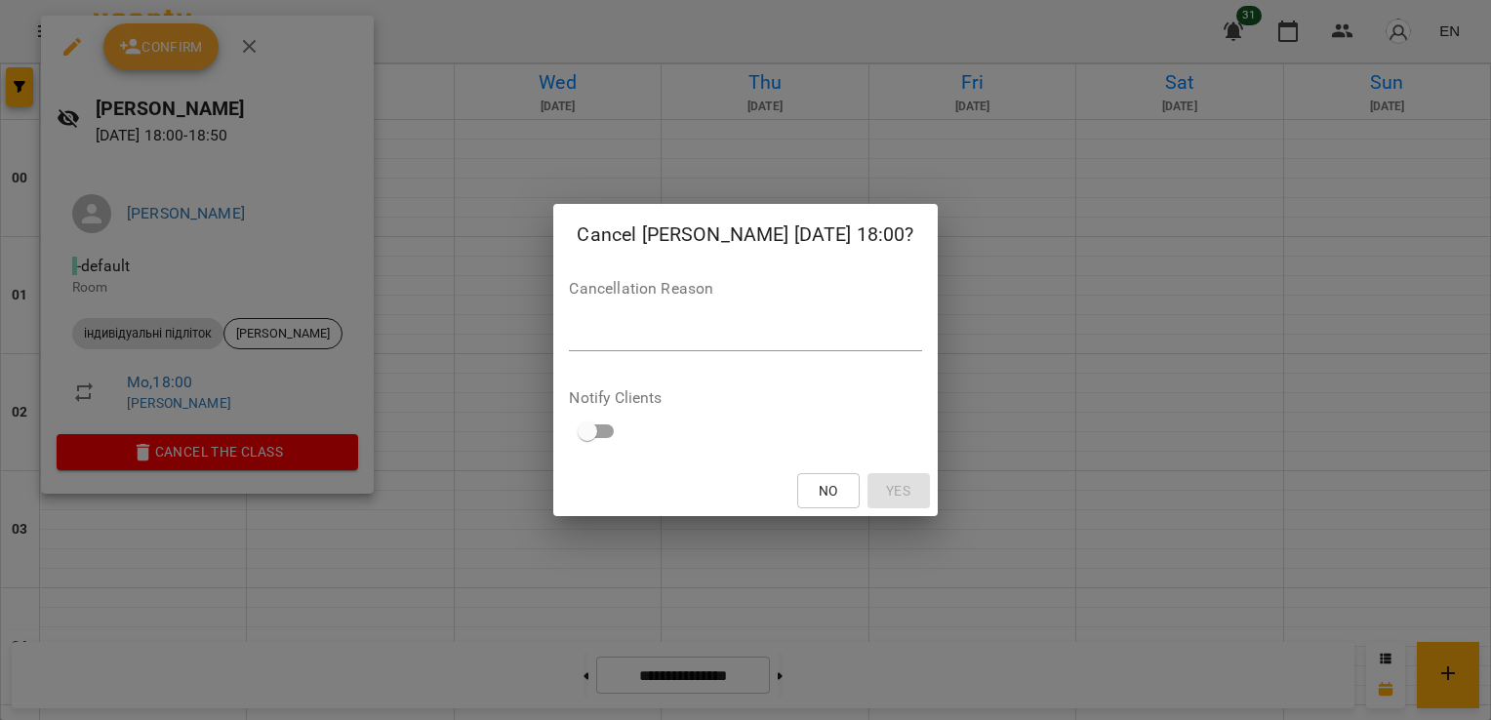
click at [600, 345] on div "*" at bounding box center [745, 335] width 352 height 31
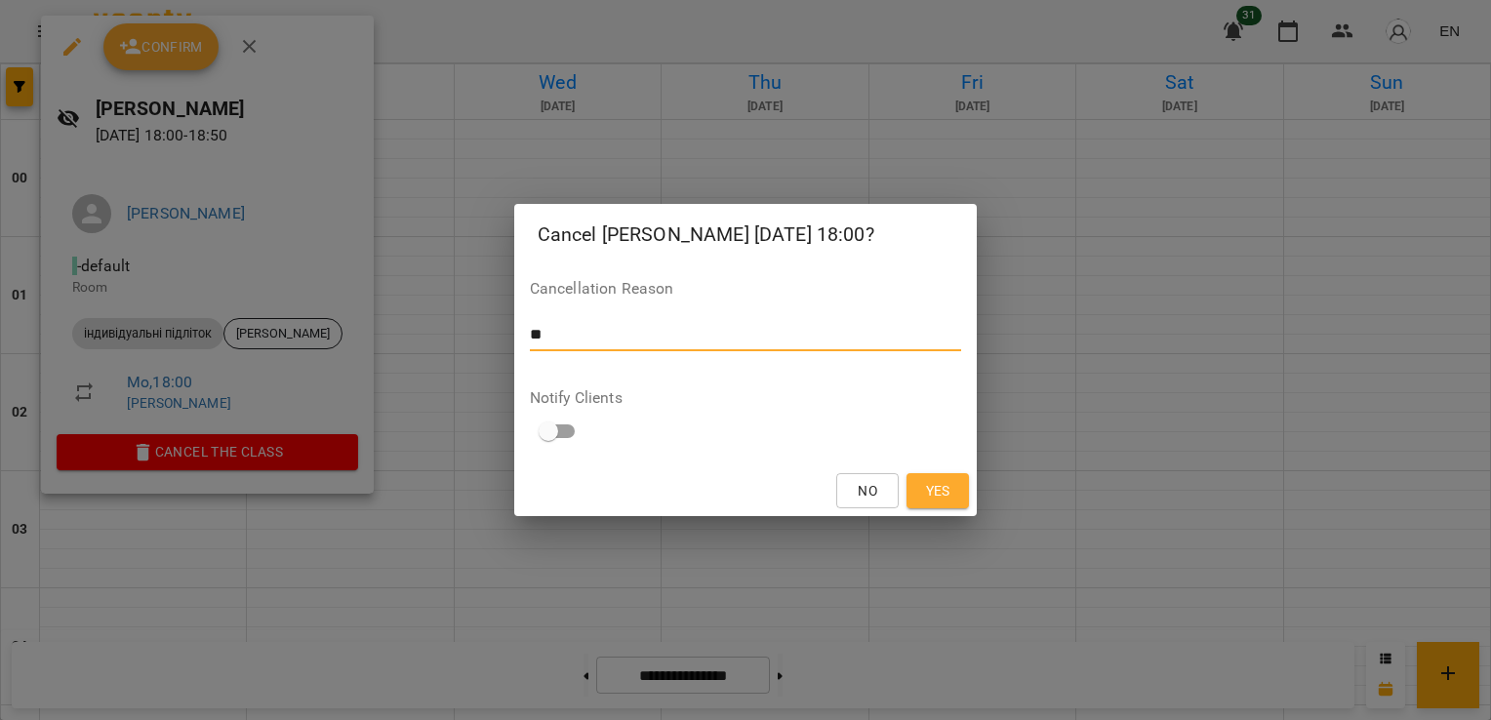
type textarea "*"
type textarea "**********"
click at [958, 482] on button "Yes" at bounding box center [938, 490] width 62 height 35
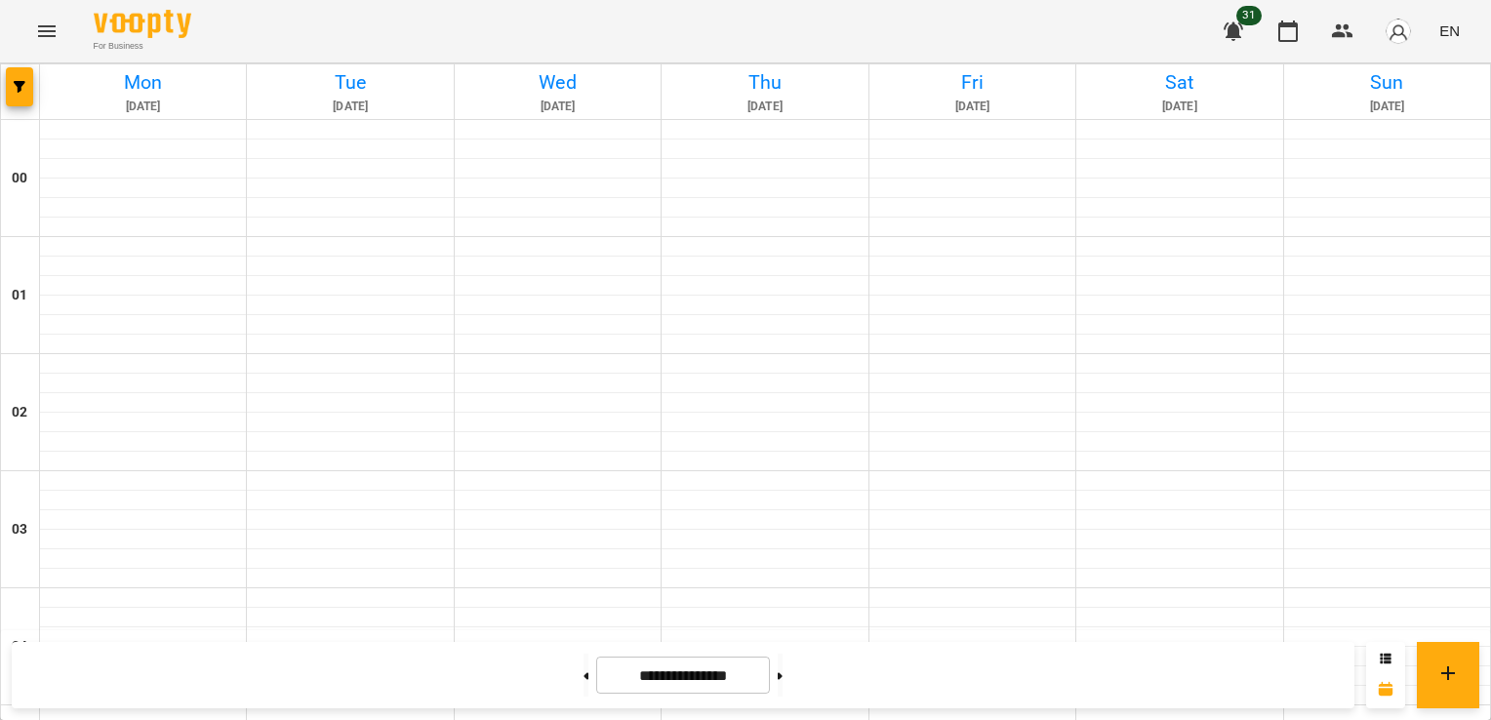
scroll to position [2180, 0]
